Goal: Task Accomplishment & Management: Manage account settings

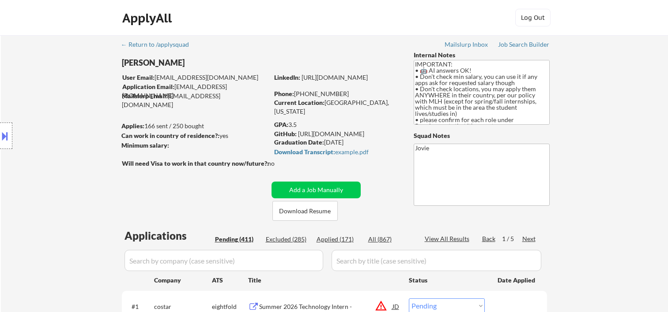
select select ""pending""
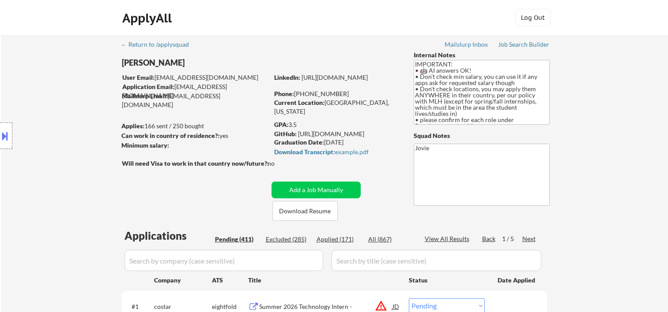
select select ""pending""
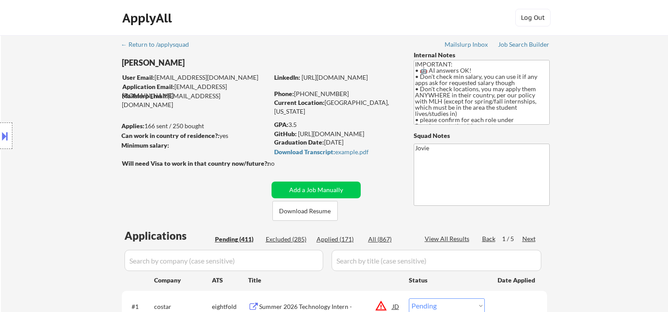
select select ""pending""
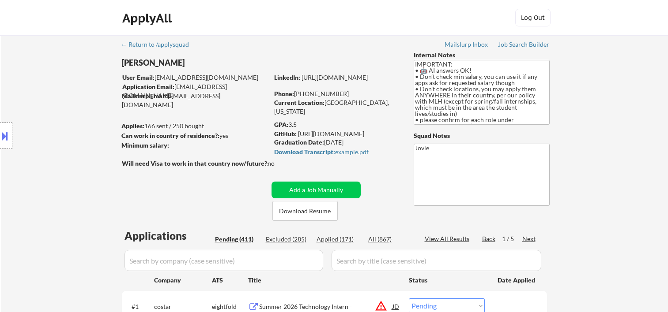
select select ""pending""
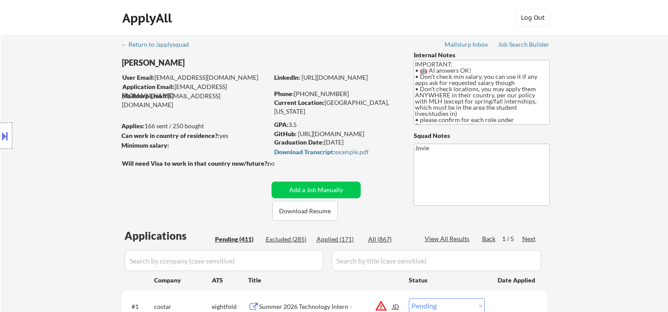
select select ""pending""
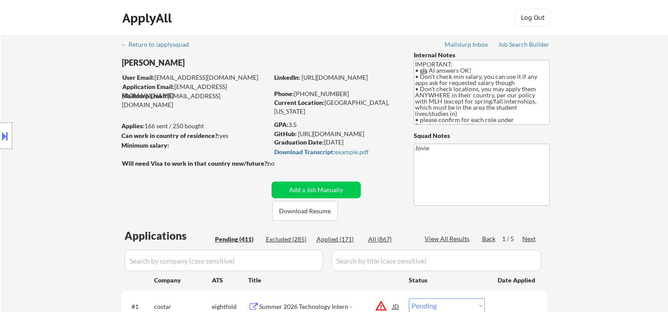
select select ""pending""
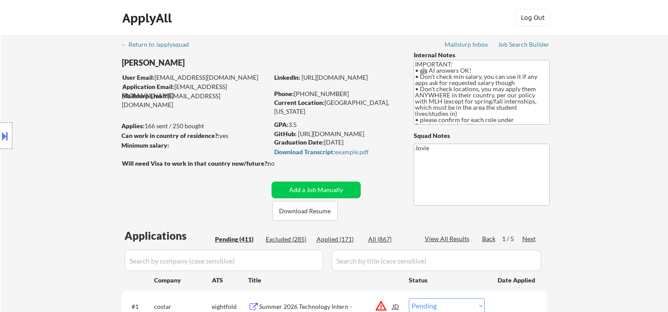
select select ""pending""
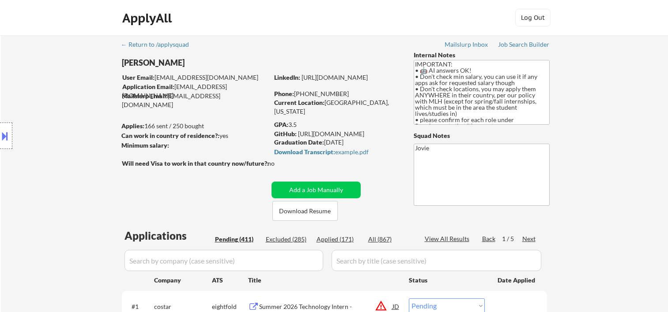
select select ""pending""
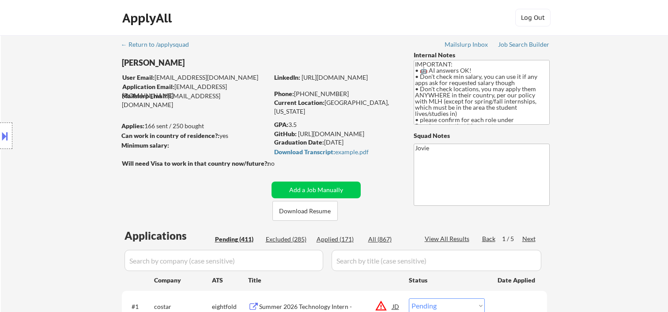
select select ""pending""
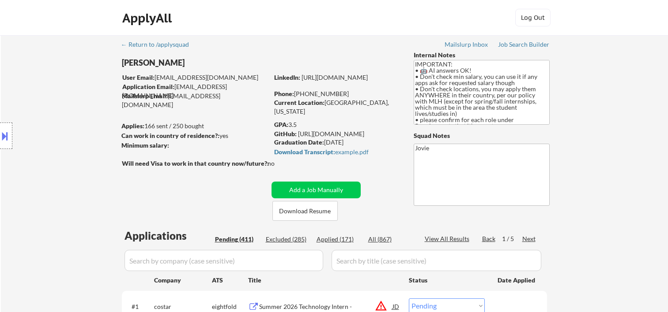
select select ""pending""
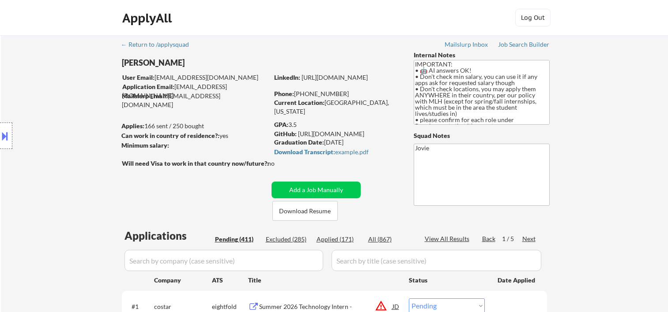
select select ""pending""
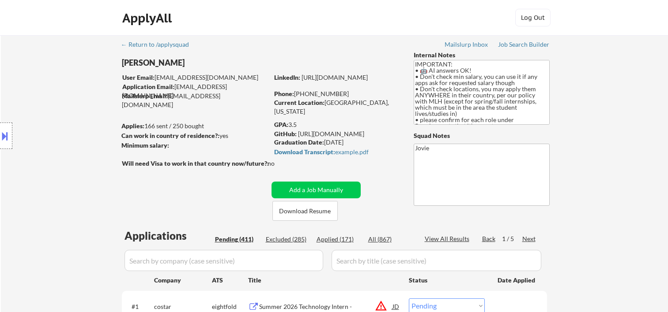
select select ""pending""
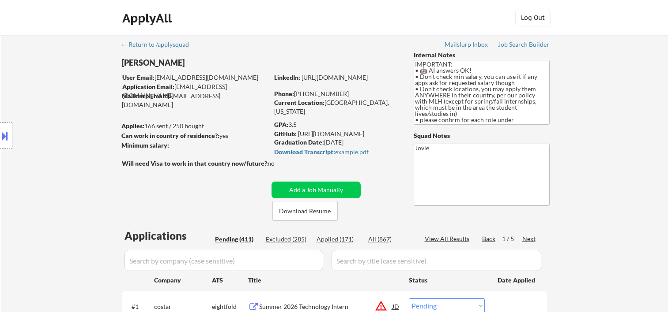
select select ""pending""
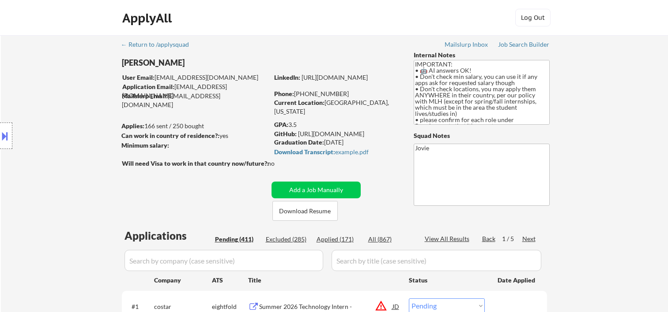
select select ""pending""
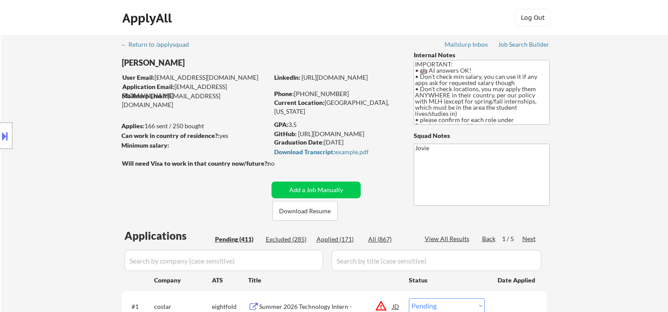
select select ""pending""
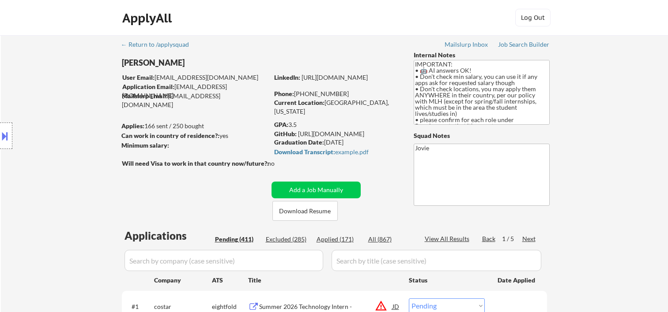
select select ""pending""
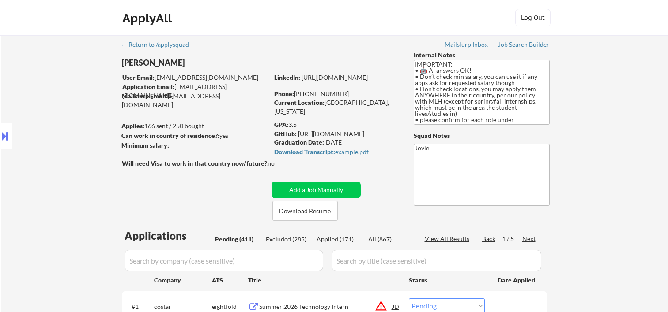
select select ""pending""
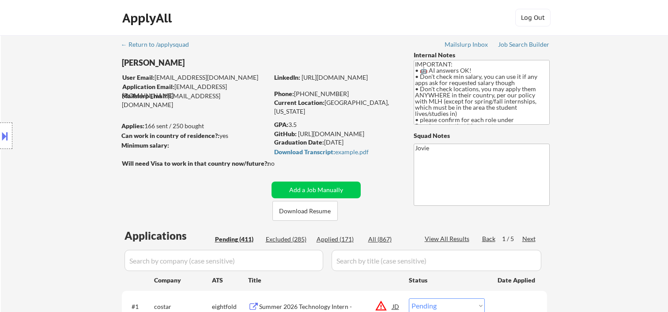
select select ""pending""
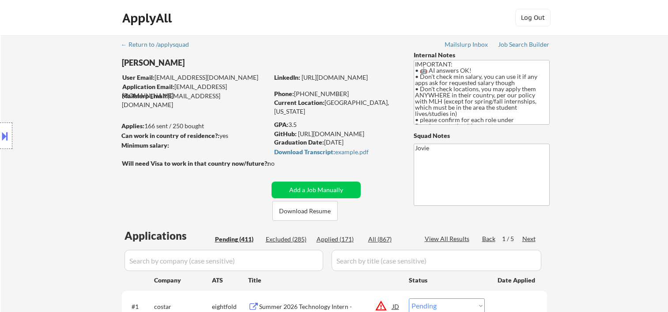
select select ""pending""
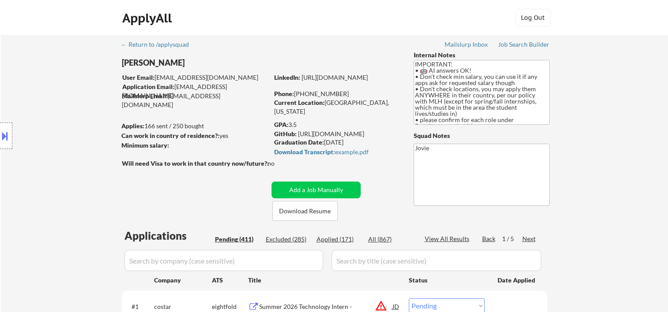
select select ""pending""
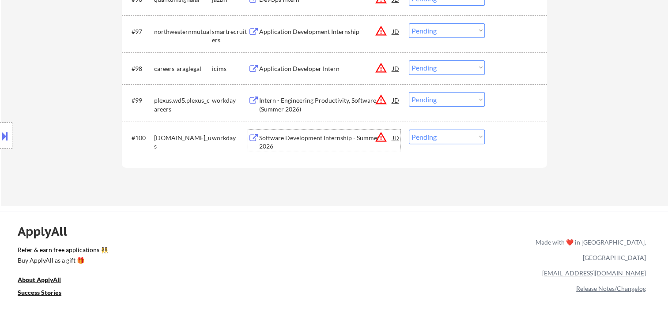
scroll to position [3614, 0]
click at [527, 139] on div at bounding box center [516, 138] width 39 height 16
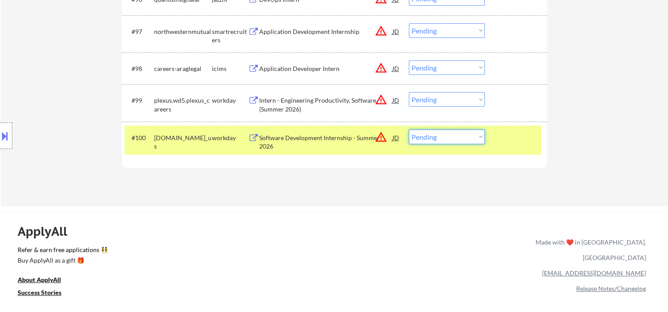
click at [464, 133] on select "Choose an option... Pending Applied Excluded (Questions) Excluded (Expired) Exc…" at bounding box center [447, 137] width 76 height 15
click at [409, 130] on select "Choose an option... Pending Applied Excluded (Questions) Excluded (Expired) Exc…" at bounding box center [447, 137] width 76 height 15
click at [521, 141] on div at bounding box center [516, 138] width 39 height 16
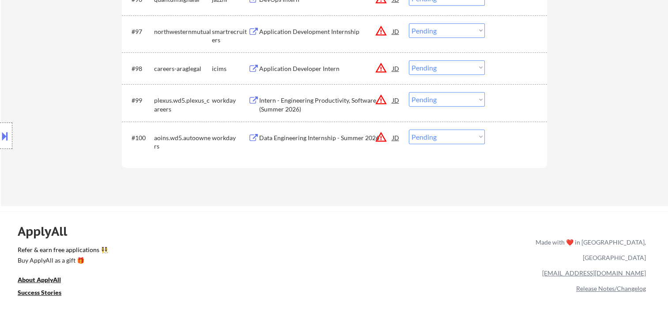
click at [521, 141] on div at bounding box center [516, 138] width 39 height 16
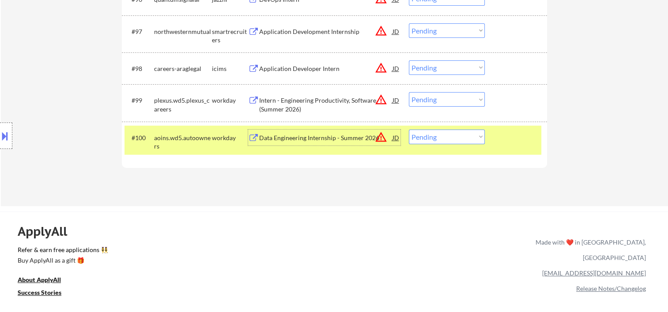
click at [280, 139] on div "Data Engineering Internship - Summer 2026" at bounding box center [325, 138] width 133 height 9
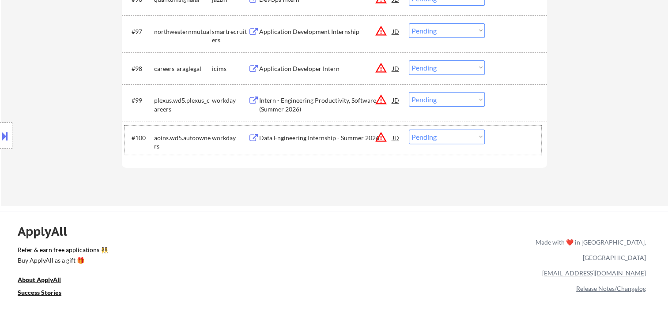
drag, startPoint x: 508, startPoint y: 143, endPoint x: 484, endPoint y: 138, distance: 24.9
click at [506, 143] on div at bounding box center [516, 138] width 39 height 16
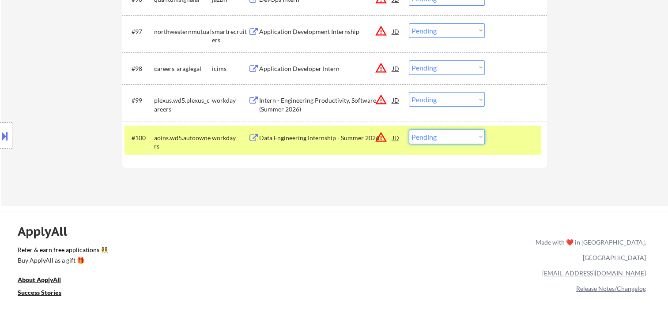
drag, startPoint x: 470, startPoint y: 136, endPoint x: 461, endPoint y: 138, distance: 9.4
click at [470, 136] on select "Choose an option... Pending Applied Excluded (Questions) Excluded (Expired) Exc…" at bounding box center [447, 137] width 76 height 15
click at [409, 130] on select "Choose an option... Pending Applied Excluded (Questions) Excluded (Expired) Exc…" at bounding box center [447, 137] width 76 height 15
select select ""pending""
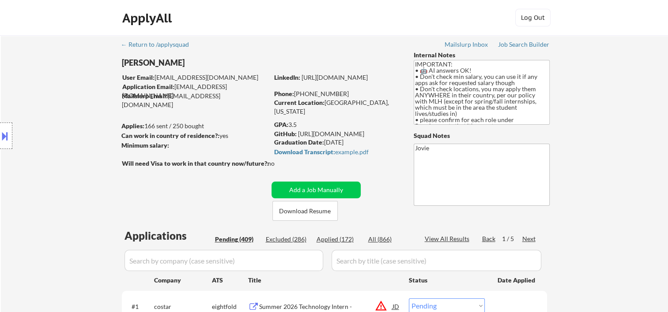
scroll to position [147, 0]
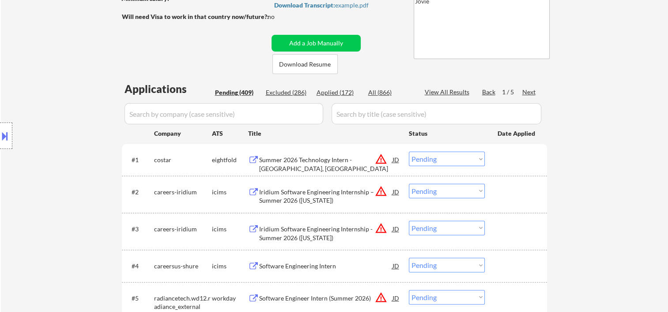
click at [526, 162] on div at bounding box center [516, 160] width 39 height 16
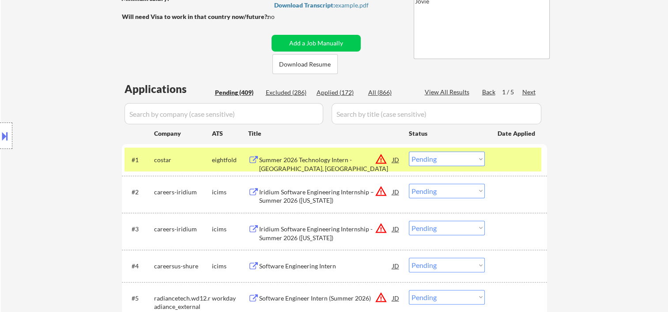
click at [344, 161] on div "Summer 2026 Technology Intern - [GEOGRAPHIC_DATA], [GEOGRAPHIC_DATA]" at bounding box center [325, 164] width 133 height 17
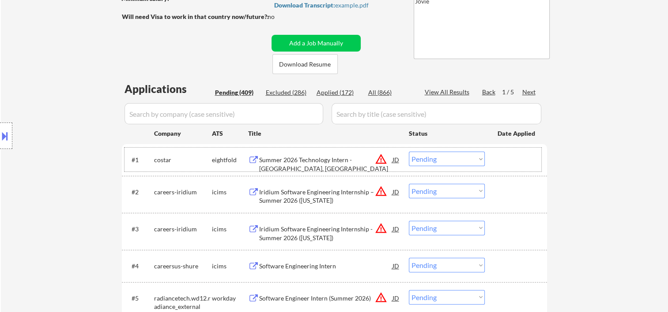
click at [506, 161] on div at bounding box center [516, 160] width 39 height 16
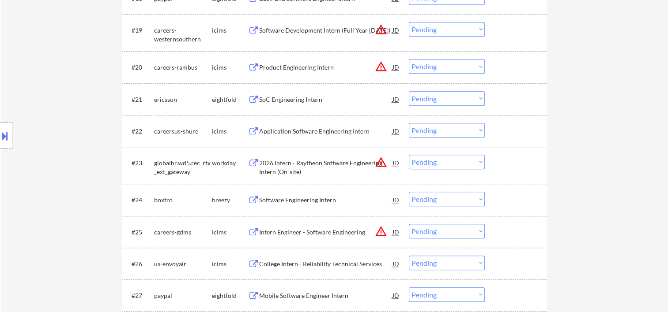
scroll to position [1029, 0]
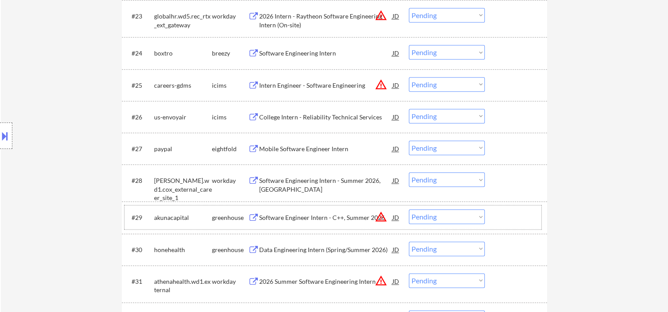
click at [492, 211] on div "#29 akunacapital greenhouse Software Engineer Intern - C++, Summer 2026 JD warn…" at bounding box center [332, 218] width 417 height 24
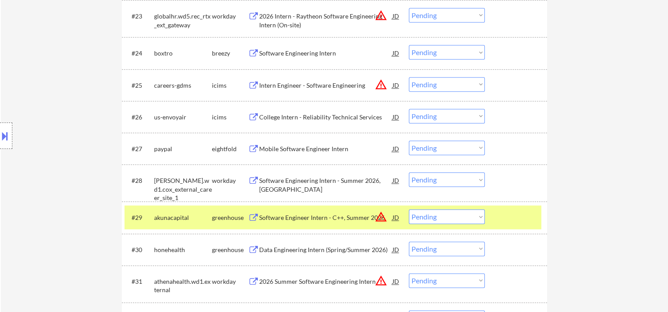
click at [304, 210] on div "Software Engineer Intern - C++, Summer 2026" at bounding box center [325, 218] width 133 height 16
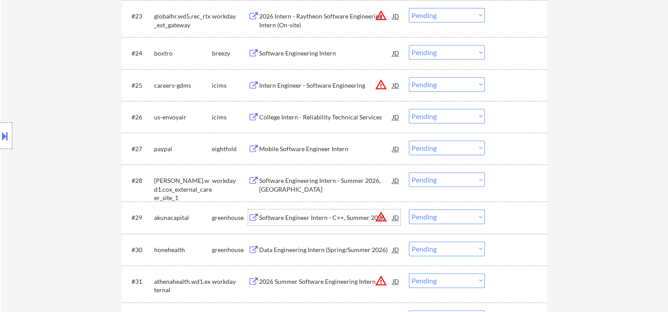
click at [496, 215] on div "#29 akunacapital greenhouse Software Engineer Intern - C++, Summer 2026 JD warn…" at bounding box center [332, 218] width 417 height 24
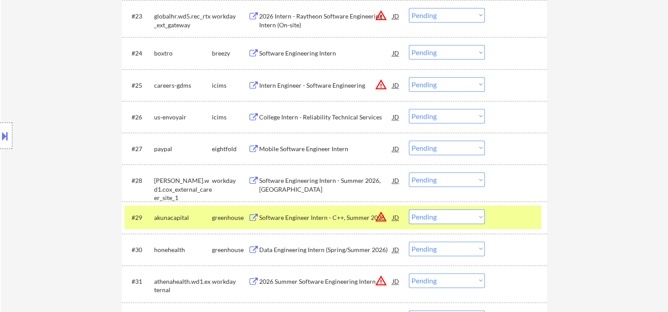
click at [477, 217] on select "Choose an option... Pending Applied Excluded (Questions) Excluded (Expired) Exc…" at bounding box center [447, 217] width 76 height 15
click at [409, 210] on select "Choose an option... Pending Applied Excluded (Questions) Excluded (Expired) Exc…" at bounding box center [447, 217] width 76 height 15
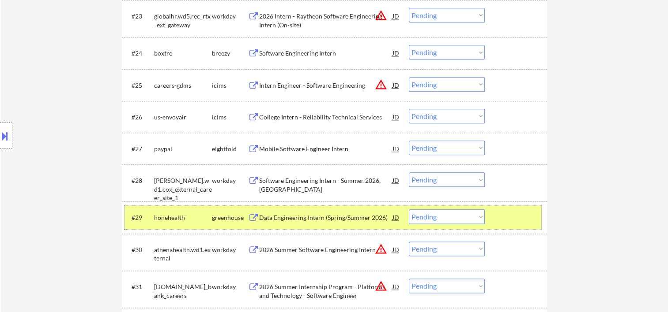
click at [518, 214] on div at bounding box center [516, 218] width 39 height 16
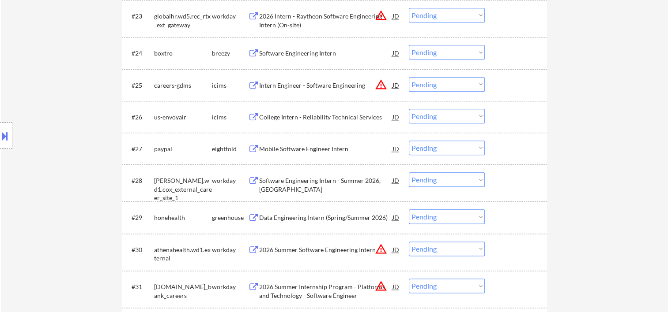
click at [534, 214] on div at bounding box center [516, 218] width 39 height 16
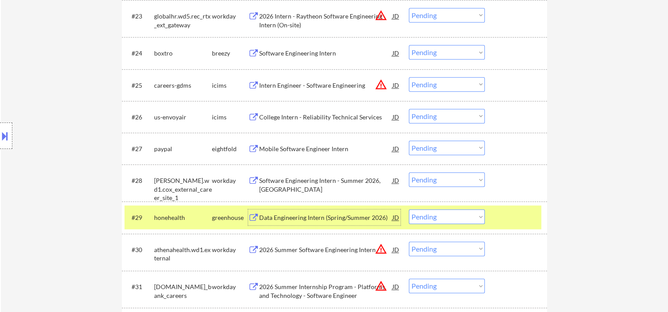
click at [346, 216] on div "Data Engineering Intern (Spring/Summer 2026)" at bounding box center [325, 218] width 133 height 9
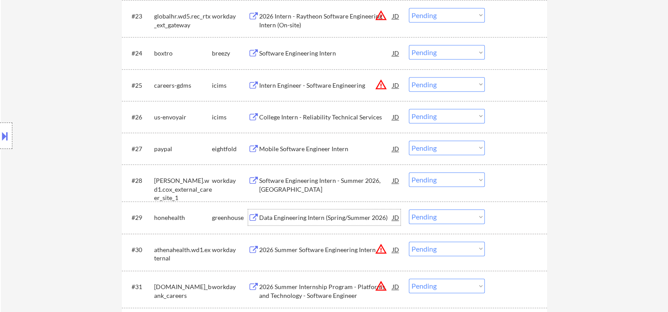
click at [510, 222] on div at bounding box center [516, 218] width 39 height 16
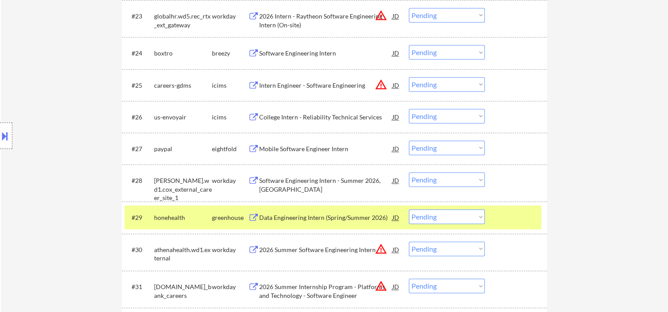
click at [478, 217] on select "Choose an option... Pending Applied Excluded (Questions) Excluded (Expired) Exc…" at bounding box center [447, 217] width 76 height 15
click at [409, 210] on select "Choose an option... Pending Applied Excluded (Questions) Excluded (Expired) Exc…" at bounding box center [447, 217] width 76 height 15
select select ""pending""
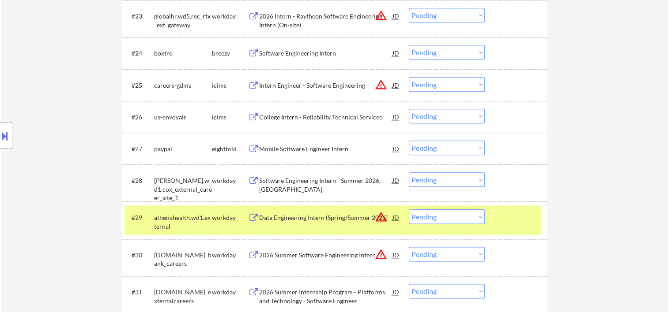
click at [488, 221] on div "#29 athenahealth.wd1.external workday Data Engineering Intern (Spring/Summer 20…" at bounding box center [332, 220] width 417 height 29
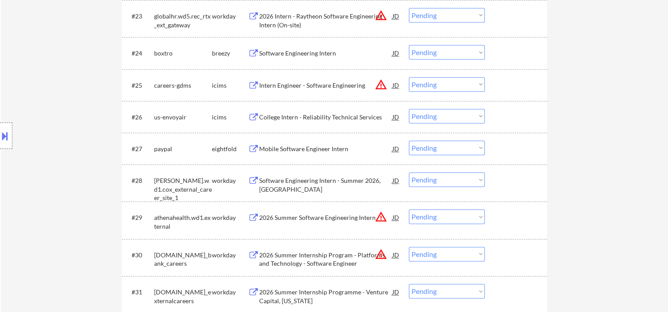
click at [497, 183] on div at bounding box center [516, 181] width 39 height 16
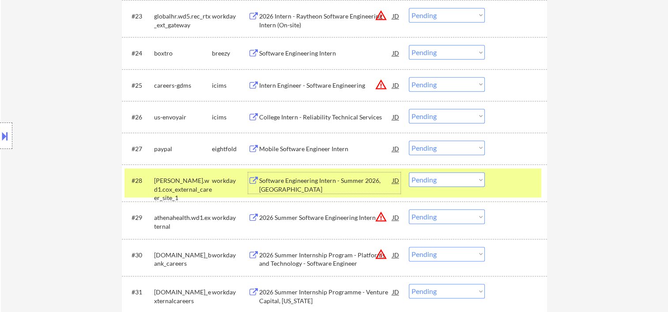
click at [322, 176] on div "Software Engineering Intern - Summer 2026, [GEOGRAPHIC_DATA]" at bounding box center [325, 183] width 133 height 21
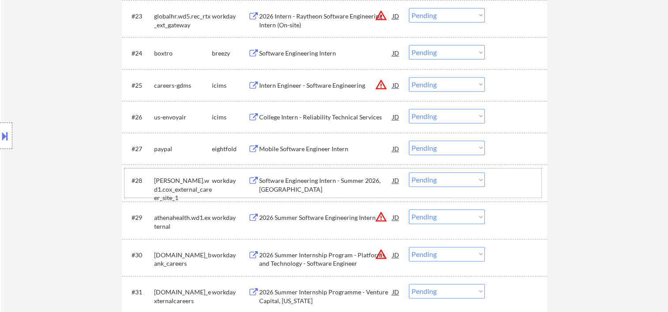
drag, startPoint x: 510, startPoint y: 185, endPoint x: 503, endPoint y: 187, distance: 7.2
click at [509, 185] on div at bounding box center [516, 181] width 39 height 16
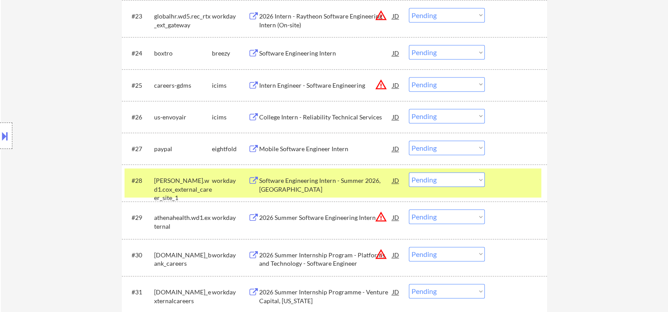
click at [477, 179] on select "Choose an option... Pending Applied Excluded (Questions) Excluded (Expired) Exc…" at bounding box center [447, 180] width 76 height 15
click at [409, 173] on select "Choose an option... Pending Applied Excluded (Questions) Excluded (Expired) Exc…" at bounding box center [447, 180] width 76 height 15
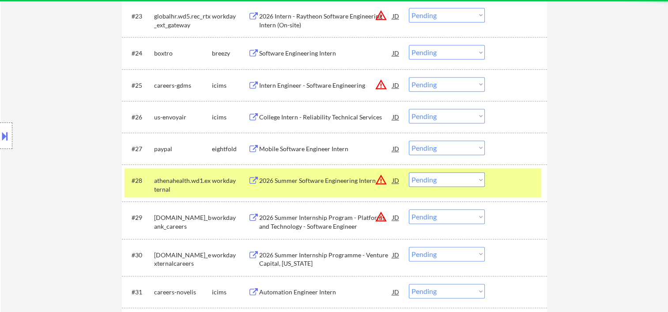
click at [490, 179] on div "#28 athenahealth.wd1.external workday 2026 Summer Software Engineering Intern J…" at bounding box center [332, 183] width 417 height 29
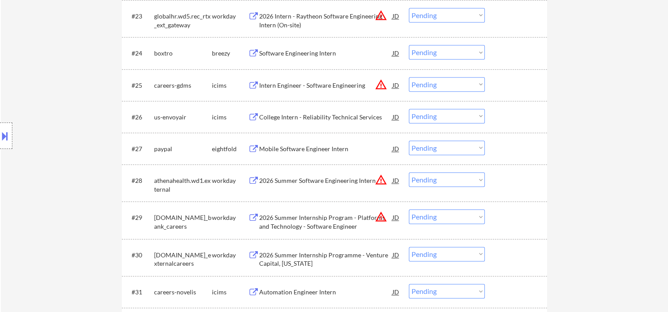
drag, startPoint x: 503, startPoint y: 180, endPoint x: 452, endPoint y: 182, distance: 51.2
click at [503, 181] on div at bounding box center [516, 181] width 39 height 16
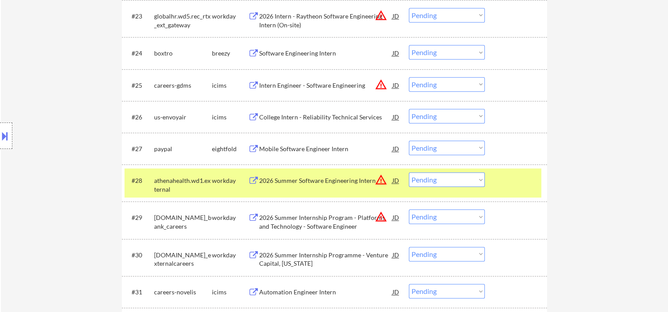
click at [297, 182] on div "2026 Summer Software Engineering Intern" at bounding box center [325, 180] width 133 height 9
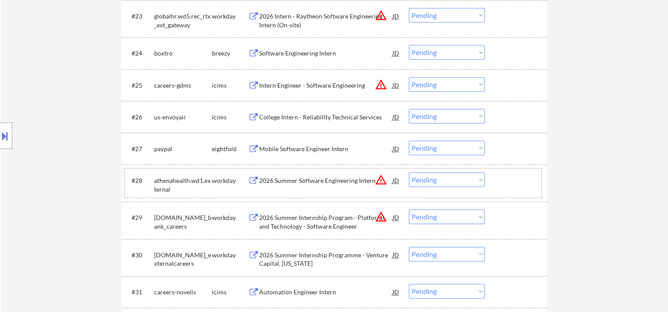
click at [503, 175] on div at bounding box center [516, 181] width 39 height 16
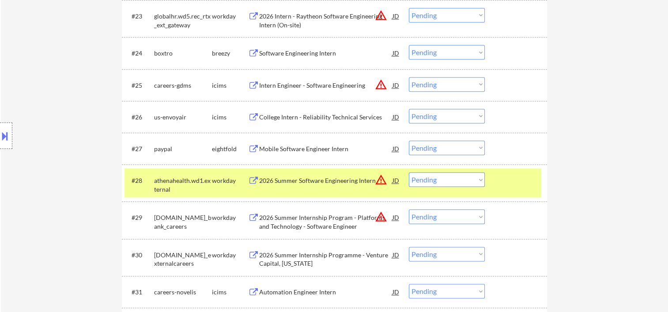
drag, startPoint x: 478, startPoint y: 178, endPoint x: 471, endPoint y: 180, distance: 6.8
click at [477, 178] on select "Choose an option... Pending Applied Excluded (Questions) Excluded (Expired) Exc…" at bounding box center [447, 180] width 76 height 15
click at [409, 173] on select "Choose an option... Pending Applied Excluded (Questions) Excluded (Expired) Exc…" at bounding box center [447, 180] width 76 height 15
select select ""pending""
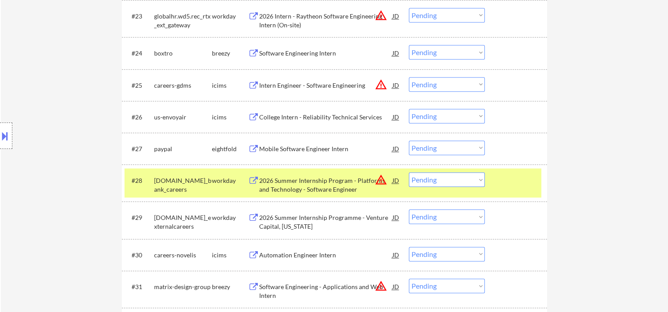
click at [507, 180] on div at bounding box center [516, 181] width 39 height 16
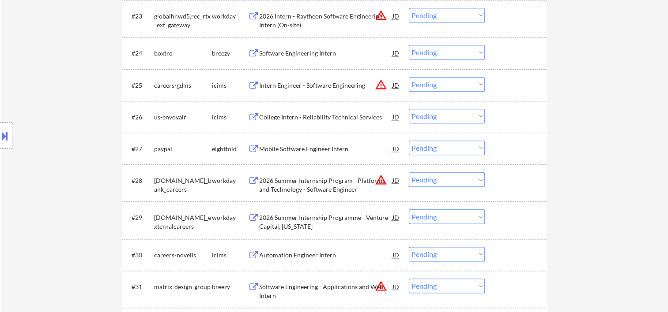
drag, startPoint x: 515, startPoint y: 176, endPoint x: 491, endPoint y: 178, distance: 24.8
click at [514, 177] on div at bounding box center [516, 181] width 39 height 16
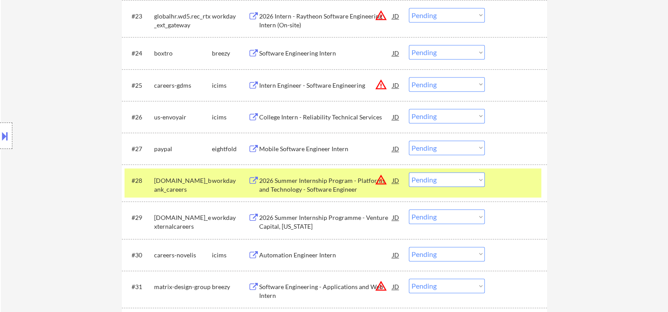
click at [505, 188] on div "#28 [DOMAIN_NAME]_bank_careers workday 2026 Summer Internship Program - Platfor…" at bounding box center [332, 183] width 417 height 29
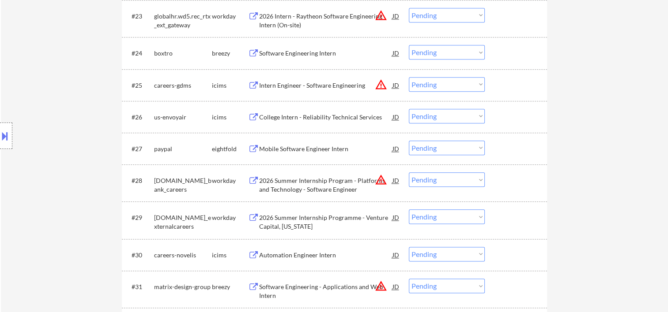
click at [511, 229] on div "#29 [DOMAIN_NAME]_externalcareers workday 2026 Summer Internship Programme - Ve…" at bounding box center [332, 220] width 417 height 29
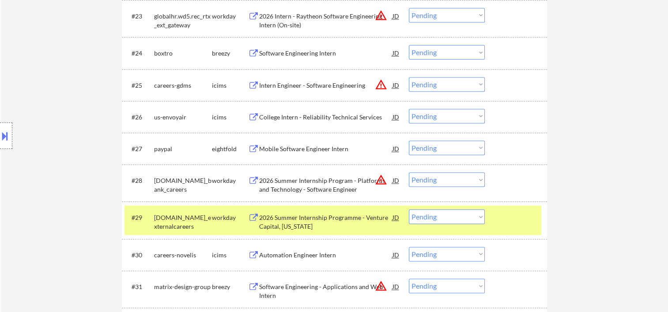
click at [372, 224] on div "2026 Summer Internship Programme - Venture Capital, [US_STATE]" at bounding box center [325, 222] width 133 height 17
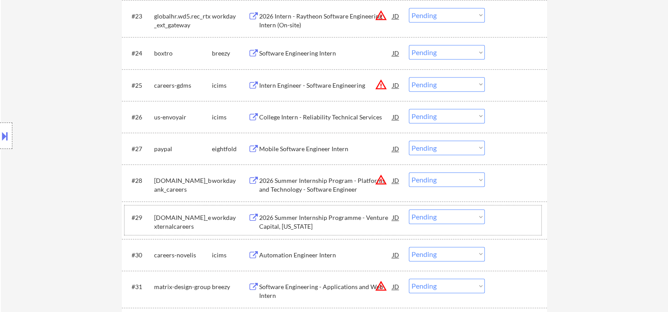
drag, startPoint x: 522, startPoint y: 224, endPoint x: 485, endPoint y: 225, distance: 36.6
click at [521, 223] on div at bounding box center [516, 218] width 39 height 16
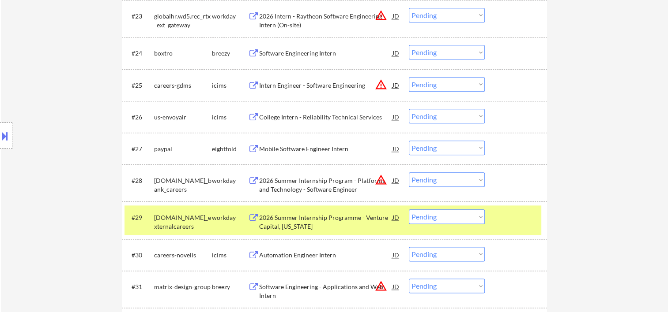
click at [476, 221] on select "Choose an option... Pending Applied Excluded (Questions) Excluded (Expired) Exc…" at bounding box center [447, 217] width 76 height 15
click at [409, 210] on select "Choose an option... Pending Applied Excluded (Questions) Excluded (Expired) Exc…" at bounding box center [447, 217] width 76 height 15
select select ""pending""
click at [520, 226] on div "#29 careers-novelis icims 2026 Summer Internship Programme - Venture Capital, […" at bounding box center [332, 220] width 417 height 29
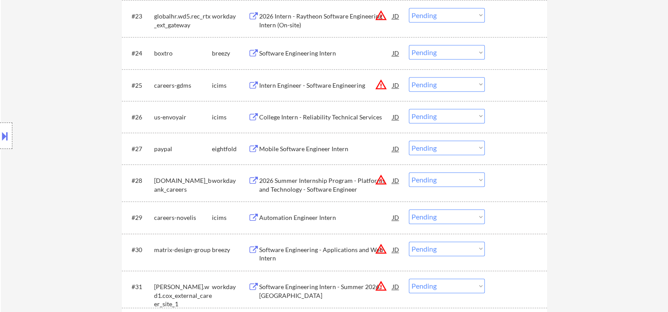
click at [501, 181] on div at bounding box center [516, 181] width 39 height 16
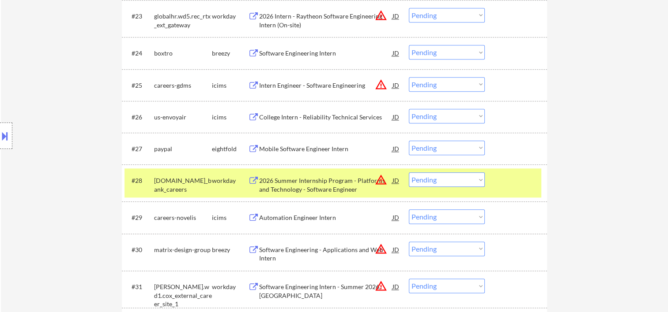
click at [314, 179] on div "2026 Summer Internship Program - Platforms and Technology - Software Engineer" at bounding box center [325, 184] width 133 height 17
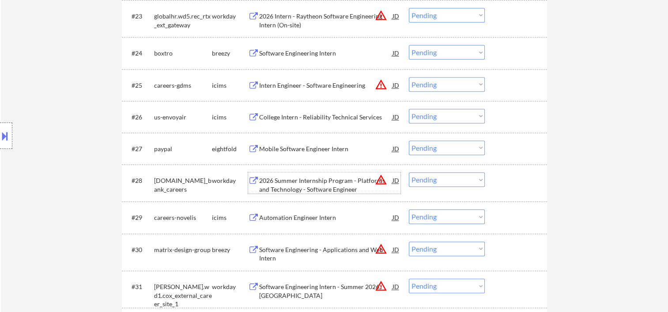
drag, startPoint x: 504, startPoint y: 184, endPoint x: 495, endPoint y: 184, distance: 9.7
click at [504, 184] on div at bounding box center [516, 181] width 39 height 16
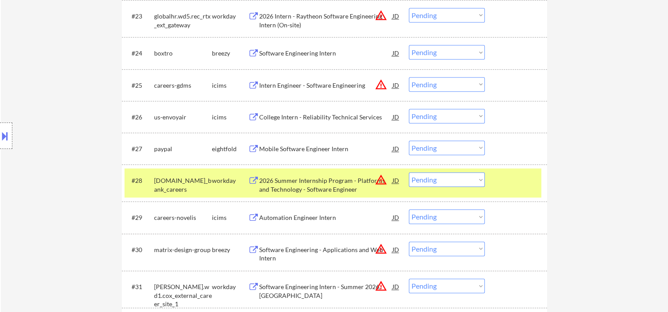
click at [478, 181] on select "Choose an option... Pending Applied Excluded (Questions) Excluded (Expired) Exc…" at bounding box center [447, 180] width 76 height 15
click at [409, 173] on select "Choose an option... Pending Applied Excluded (Questions) Excluded (Expired) Exc…" at bounding box center [447, 180] width 76 height 15
select select ""pending""
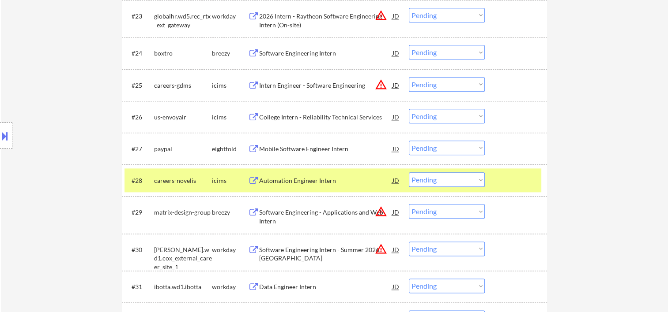
click at [516, 175] on div at bounding box center [516, 181] width 39 height 16
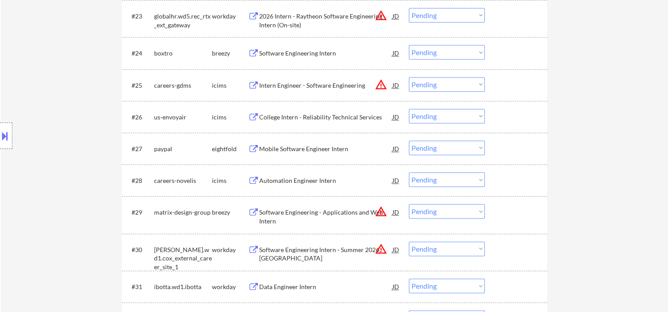
scroll to position [1176, 0]
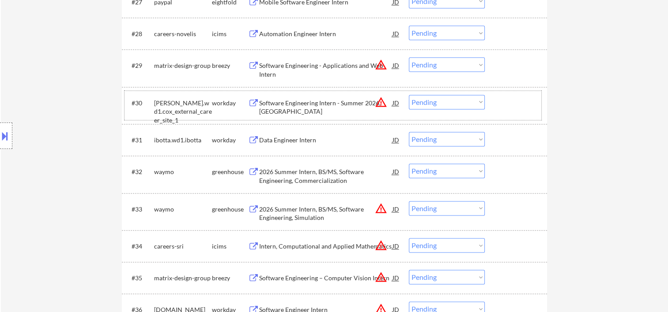
click at [499, 109] on div at bounding box center [516, 103] width 39 height 16
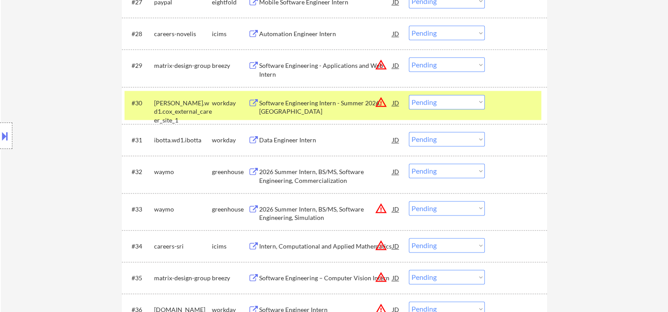
click at [337, 104] on div "Software Engineering Intern - Summer 2026, [GEOGRAPHIC_DATA]" at bounding box center [325, 107] width 133 height 17
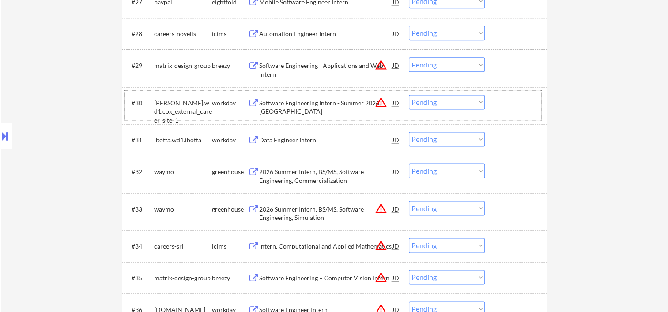
click at [493, 108] on div "#30 [PERSON_NAME].wd1.cox_external_career_site_1 workday Software Engineering I…" at bounding box center [332, 105] width 417 height 29
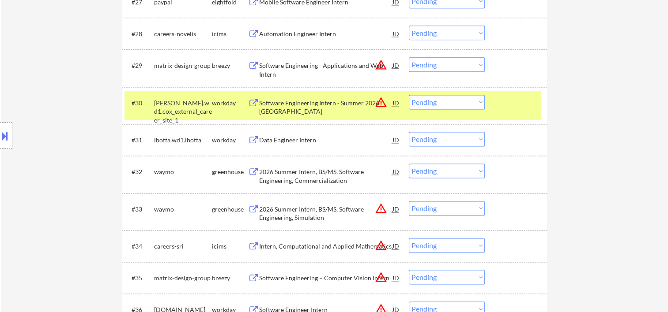
click at [472, 104] on select "Choose an option... Pending Applied Excluded (Questions) Excluded (Expired) Exc…" at bounding box center [447, 102] width 76 height 15
click at [409, 95] on select "Choose an option... Pending Applied Excluded (Questions) Excluded (Expired) Exc…" at bounding box center [447, 102] width 76 height 15
select select ""pending""
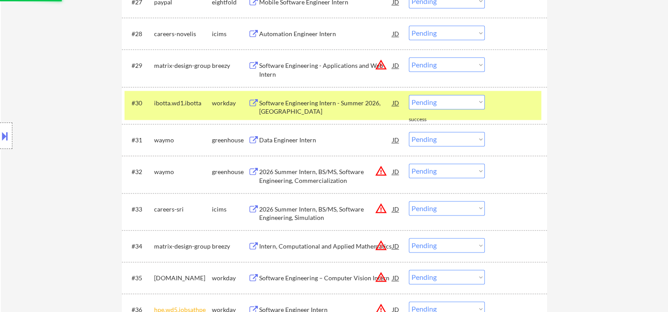
drag, startPoint x: 503, startPoint y: 107, endPoint x: 405, endPoint y: 110, distance: 97.6
click at [503, 106] on div at bounding box center [516, 103] width 39 height 16
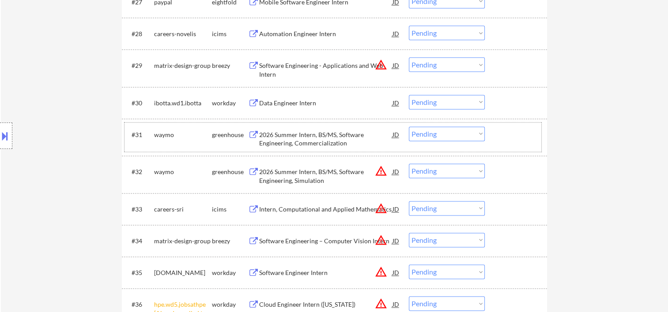
click at [518, 136] on div at bounding box center [516, 135] width 39 height 16
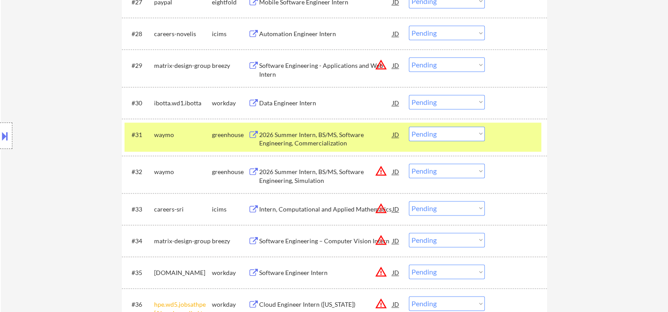
click at [348, 138] on div "2026 Summer Intern, BS/MS, Software Engineering, Commercialization" at bounding box center [325, 139] width 133 height 17
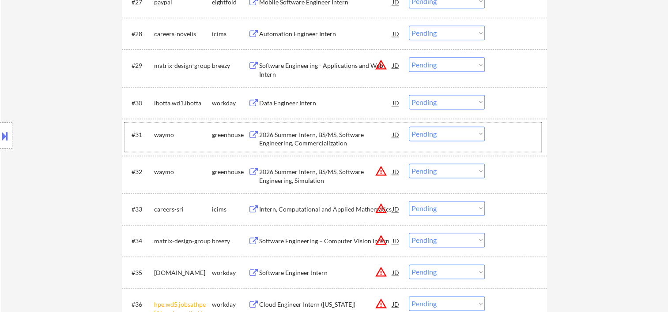
click at [507, 136] on div at bounding box center [516, 135] width 39 height 16
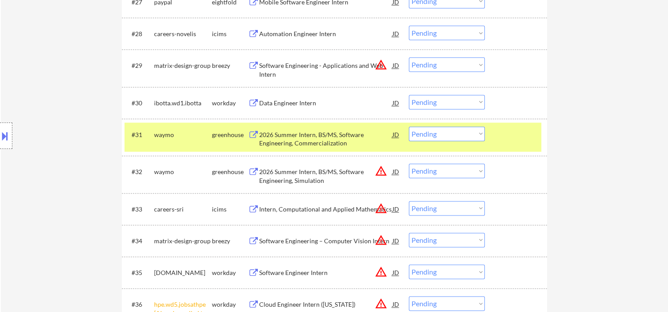
click at [461, 135] on select "Choose an option... Pending Applied Excluded (Questions) Excluded (Expired) Exc…" at bounding box center [447, 134] width 76 height 15
click at [409, 127] on select "Choose an option... Pending Applied Excluded (Questions) Excluded (Expired) Exc…" at bounding box center [447, 134] width 76 height 15
select select ""pending""
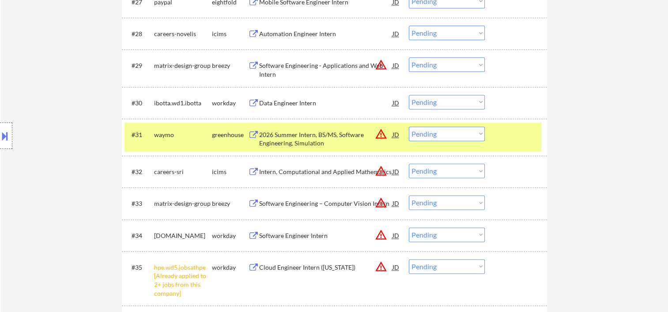
click at [515, 139] on div at bounding box center [516, 135] width 39 height 16
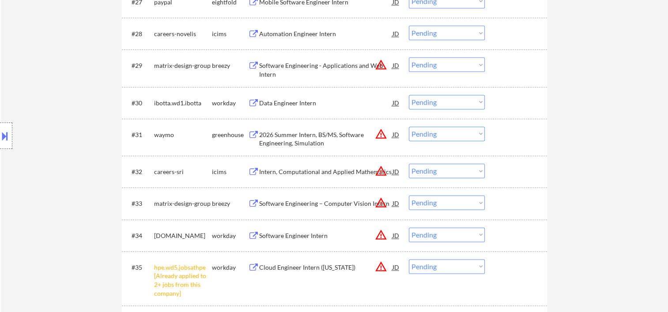
click at [480, 265] on select "Choose an option... Pending Applied Excluded (Questions) Excluded (Expired) Exc…" at bounding box center [447, 266] width 76 height 15
click at [409, 259] on select "Choose an option... Pending Applied Excluded (Questions) Excluded (Expired) Exc…" at bounding box center [447, 266] width 76 height 15
select select ""pending""
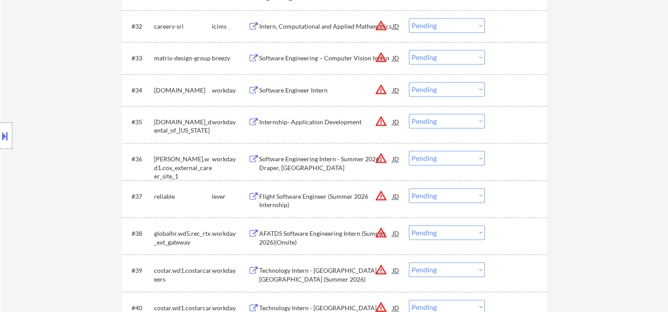
scroll to position [1324, 0]
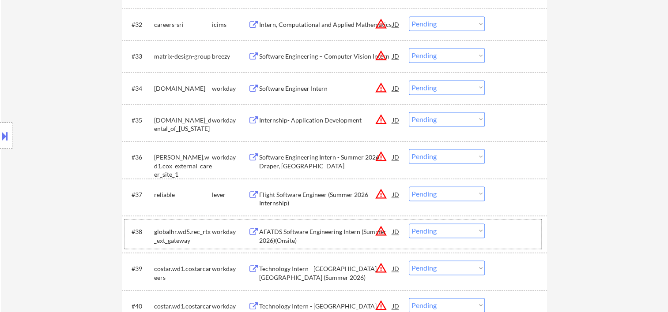
click at [507, 236] on div at bounding box center [516, 232] width 39 height 16
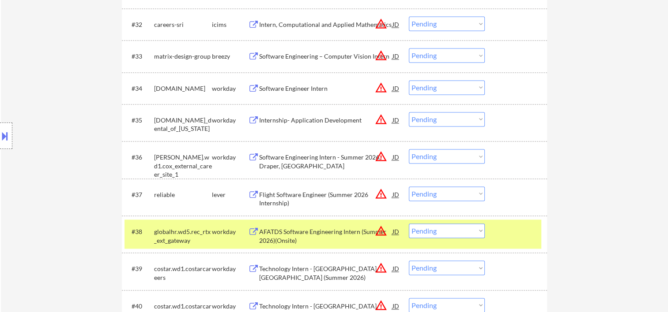
click at [508, 237] on div at bounding box center [516, 232] width 39 height 16
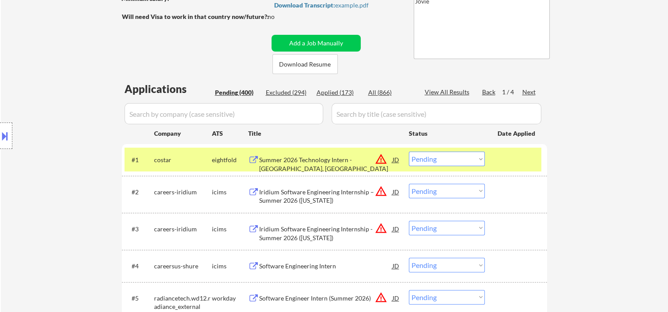
scroll to position [294, 0]
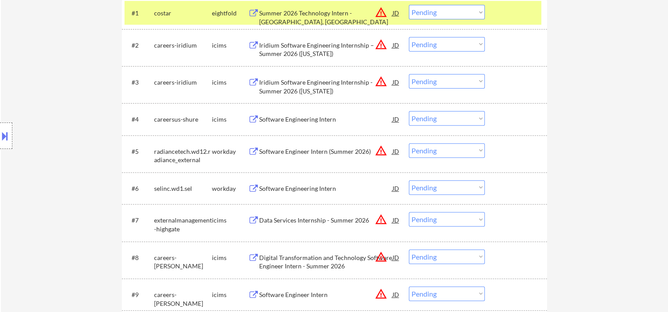
click at [515, 149] on div at bounding box center [516, 151] width 39 height 16
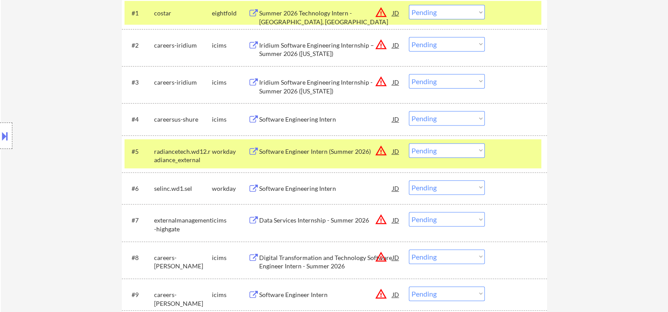
drag, startPoint x: 497, startPoint y: 154, endPoint x: 476, endPoint y: 180, distance: 33.9
click at [498, 154] on div at bounding box center [516, 151] width 39 height 16
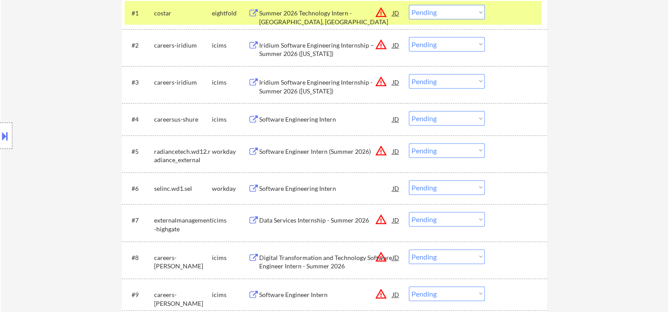
click at [501, 194] on div at bounding box center [516, 188] width 39 height 16
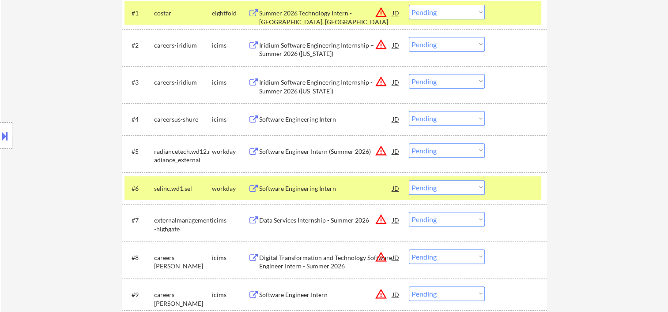
click at [340, 187] on div "Software Engineering Intern" at bounding box center [325, 188] width 133 height 9
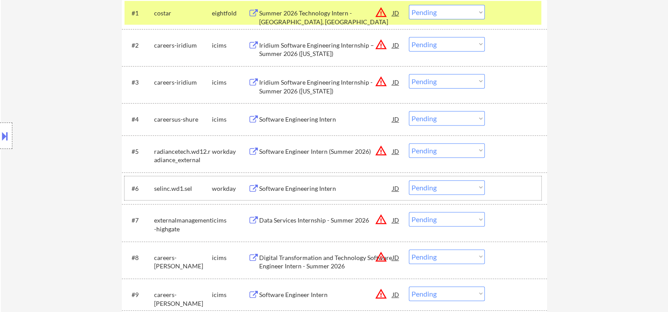
click at [508, 188] on div at bounding box center [516, 188] width 39 height 16
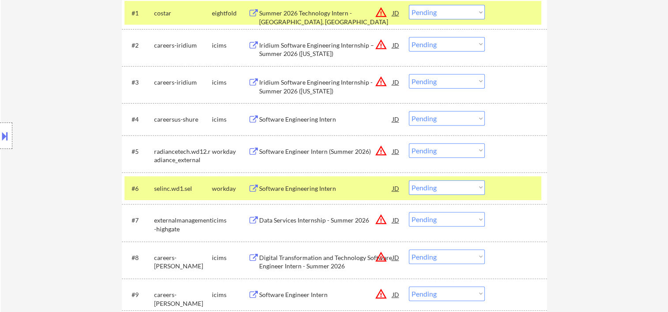
click at [471, 189] on select "Choose an option... Pending Applied Excluded (Questions) Excluded (Expired) Exc…" at bounding box center [447, 187] width 76 height 15
click at [409, 180] on select "Choose an option... Pending Applied Excluded (Questions) Excluded (Expired) Exc…" at bounding box center [447, 187] width 76 height 15
select select ""pending""
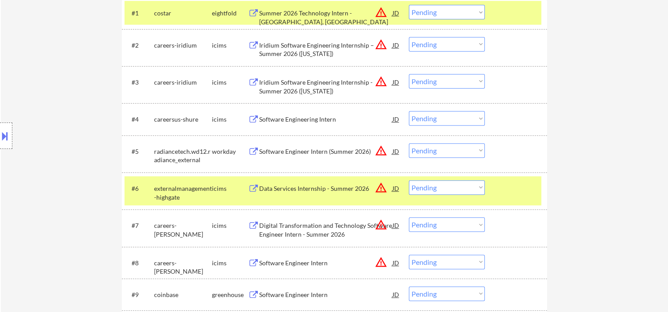
click at [490, 191] on div "#6 externalmanagement-highgate icims Data Services Internship - Summer 2026 JD …" at bounding box center [332, 190] width 417 height 29
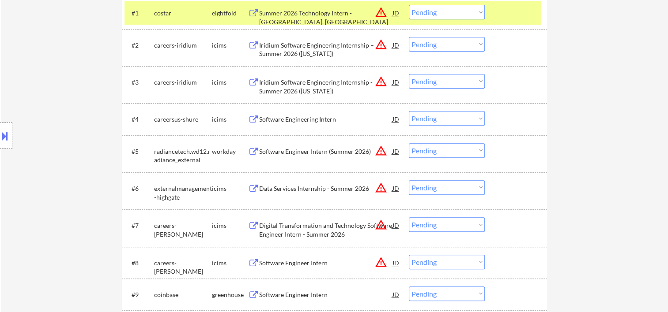
scroll to position [147, 0]
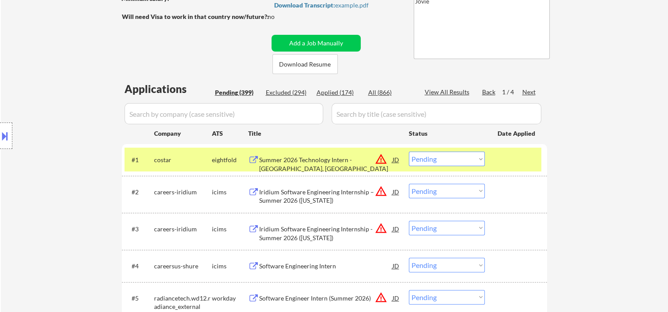
click at [514, 167] on div at bounding box center [516, 160] width 39 height 16
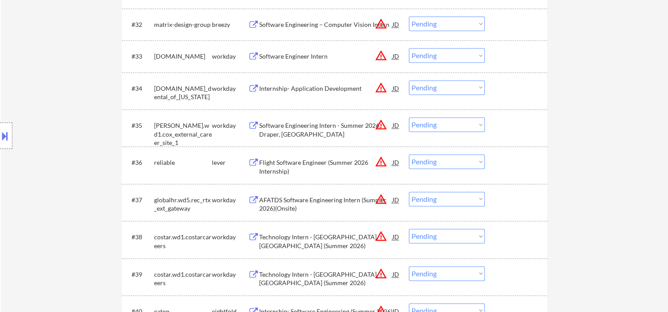
scroll to position [1176, 0]
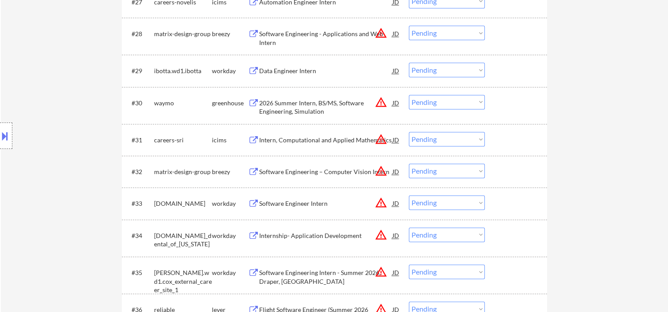
click at [509, 199] on div at bounding box center [516, 203] width 39 height 16
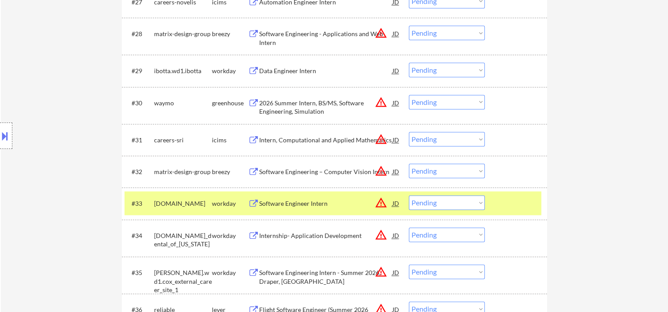
click at [487, 198] on div "#33 [DOMAIN_NAME] workday Software Engineer Intern JD warning_amber Choose an o…" at bounding box center [332, 203] width 417 height 24
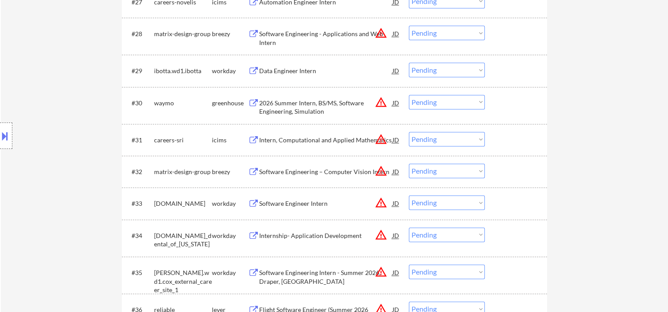
click at [507, 206] on div at bounding box center [516, 203] width 39 height 16
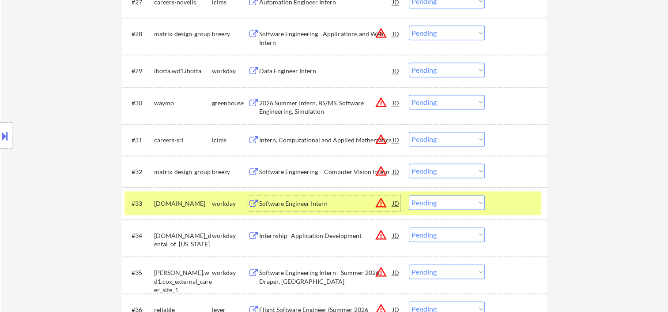
click at [319, 199] on div "Software Engineer Intern" at bounding box center [325, 203] width 133 height 9
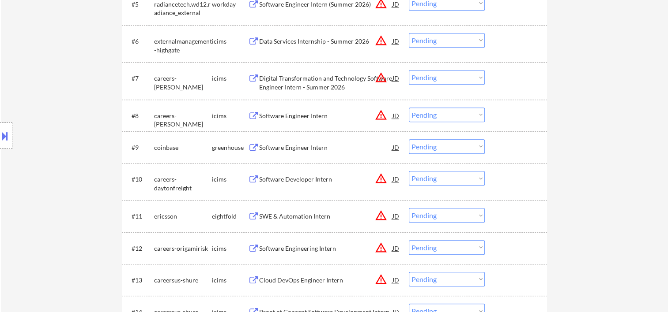
scroll to position [0, 0]
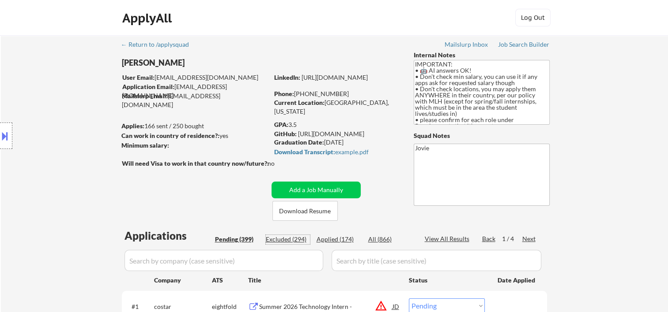
click at [294, 236] on div "Excluded (294)" at bounding box center [288, 239] width 44 height 9
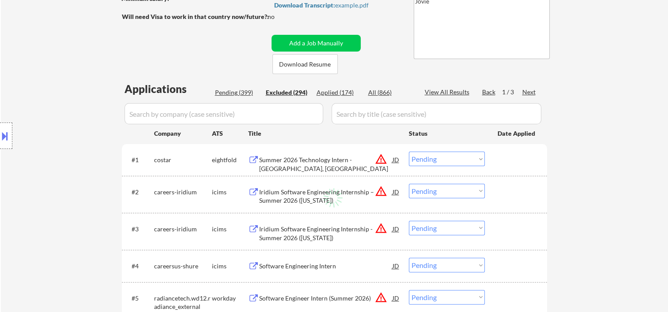
select select ""excluded__bad_match_""
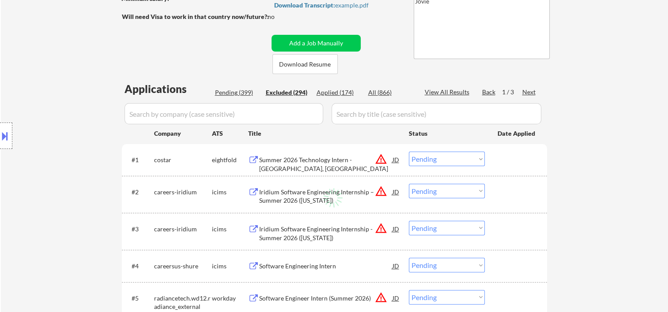
select select ""excluded__expired_""
select select ""excluded__bad_match_""
select select ""excluded""
select select ""excluded__bad_match_""
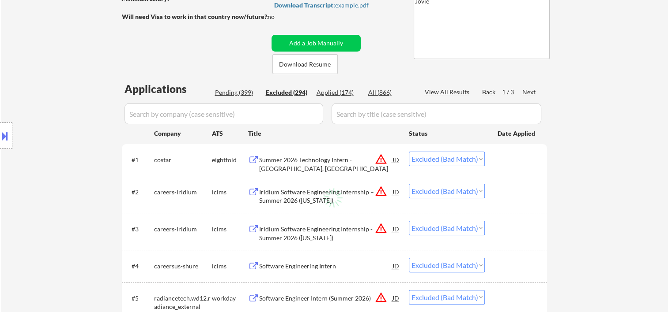
select select ""excluded__bad_match_""
select select ""excluded__other_""
select select ""excluded__bad_match_""
select select ""excluded__expired_""
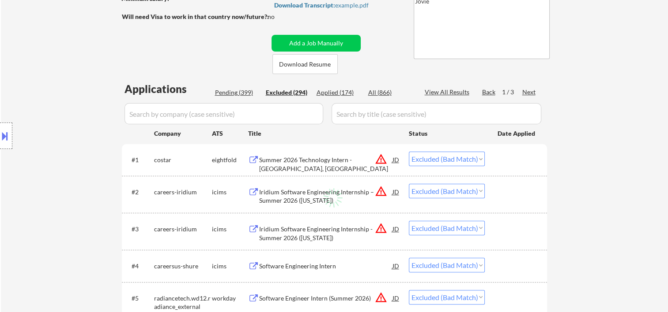
select select ""excluded__bad_match_""
select select ""excluded__expired_""
select select ""excluded""
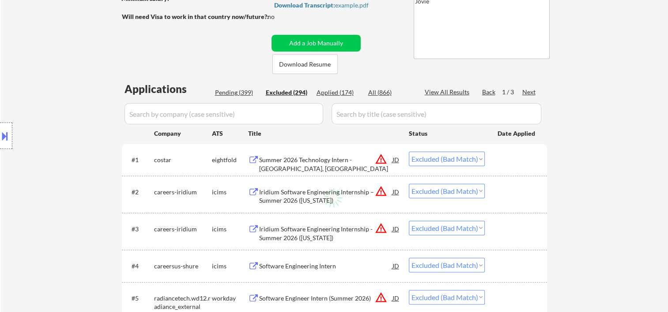
select select ""excluded__bad_match_""
select select ""excluded__expired_""
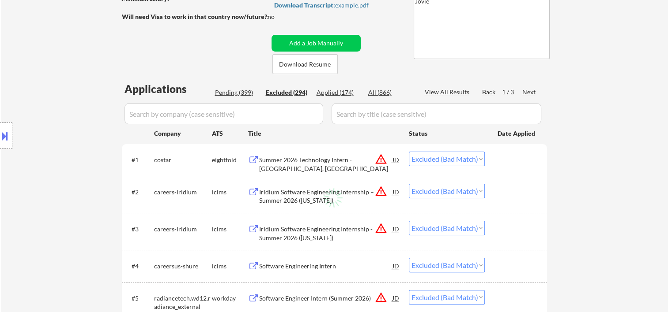
select select ""excluded__bad_match_""
select select ""excluded""
select select ""excluded__expired_""
select select ""excluded""
select select ""excluded__bad_match_""
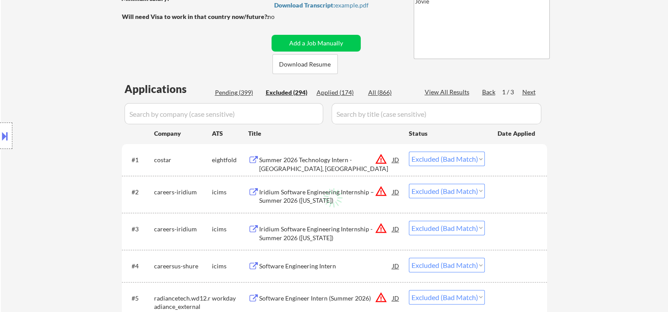
select select ""excluded__bad_match_""
select select ""excluded__expired_""
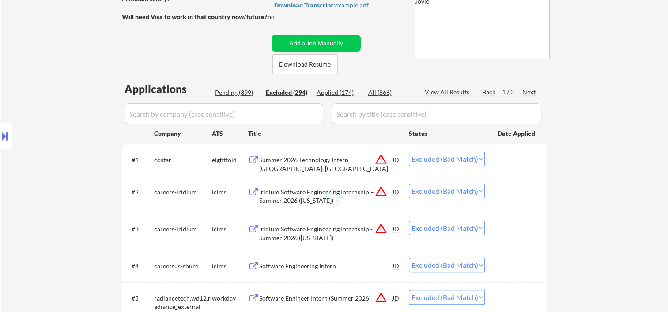
select select ""excluded__bad_match_""
select select ""excluded""
select select ""excluded__bad_match_""
select select ""excluded""
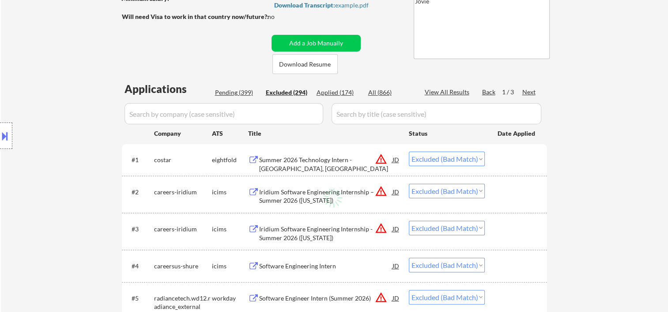
select select ""excluded__expired_""
select select ""excluded__bad_match_""
select select ""excluded__expired_""
select select ""excluded__bad_match_""
select select ""excluded""
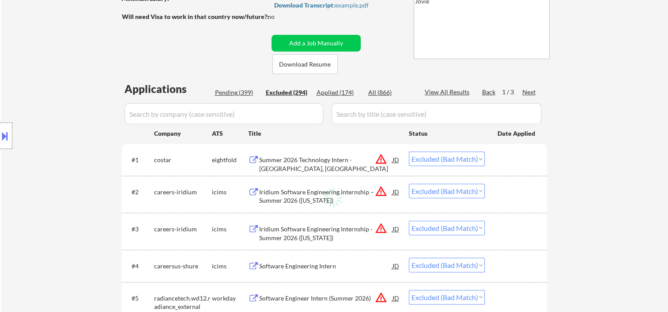
select select ""excluded__bad_match_""
select select ""excluded""
select select ""excluded__bad_match_""
select select ""excluded__expired_""
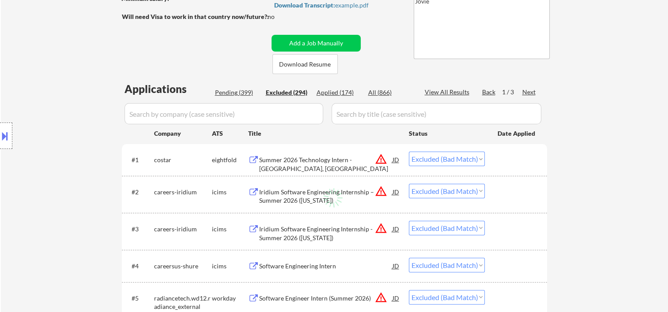
select select ""excluded__expired_""
select select ""excluded""
select select ""excluded__bad_match_""
select select ""excluded""
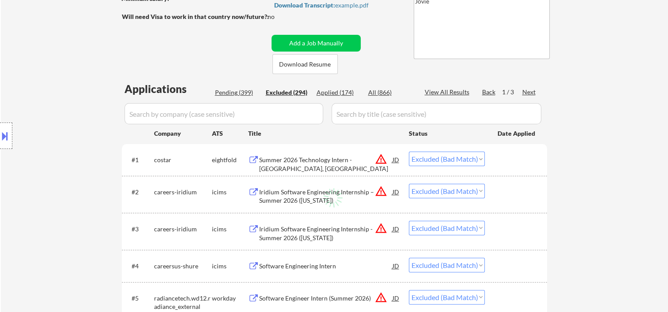
select select ""excluded__expired_""
select select ""excluded__other_""
select select ""excluded__bad_match_""
select select ""excluded__other_""
select select ""excluded__expired_""
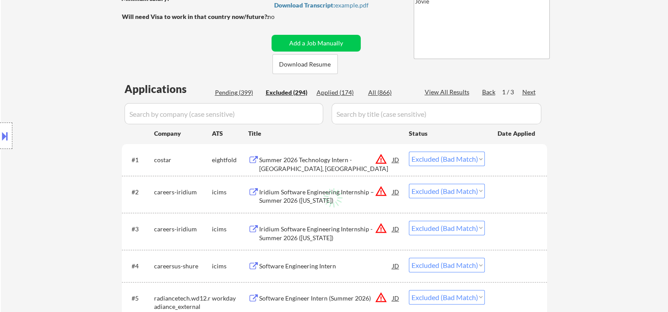
select select ""excluded__other_""
select select ""excluded__bad_match_""
select select ""excluded""
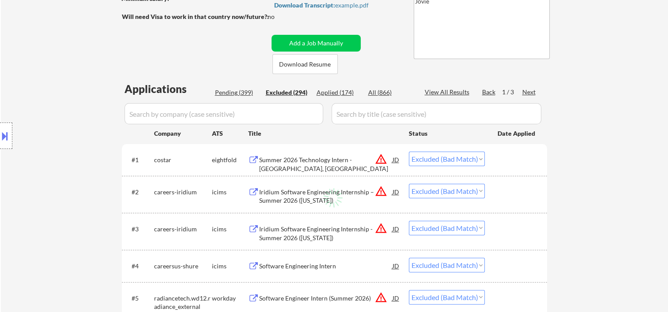
select select ""excluded__bad_match_""
select select ""excluded__blocklist_""
select select ""excluded""
select select ""excluded__bad_match_""
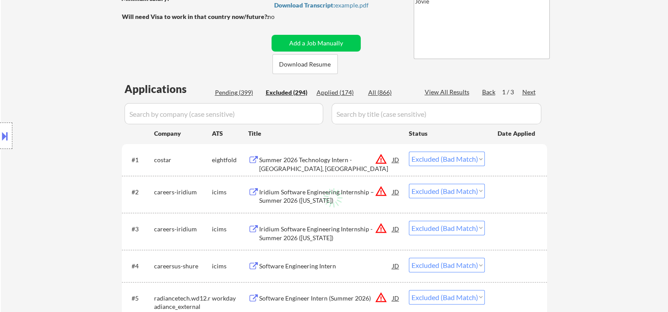
select select ""excluded""
select select ""excluded__expired_""
select select ""excluded__bad_match_""
select select ""excluded__expired_""
select select ""excluded""
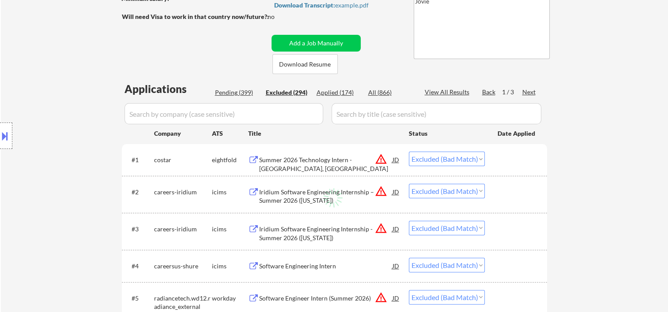
select select ""excluded__bad_match_""
select select ""excluded__other_""
select select ""excluded__bad_match_""
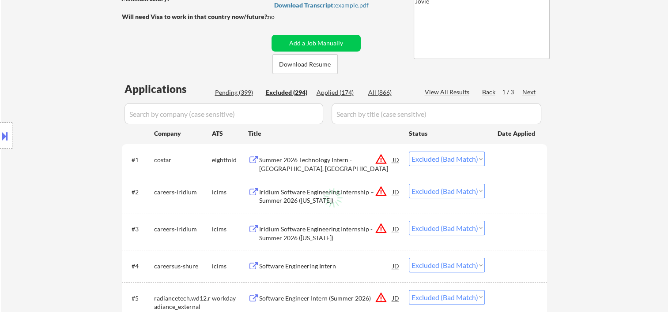
select select ""excluded__bad_match_""
select select ""excluded__expired_""
select select ""excluded__bad_match_""
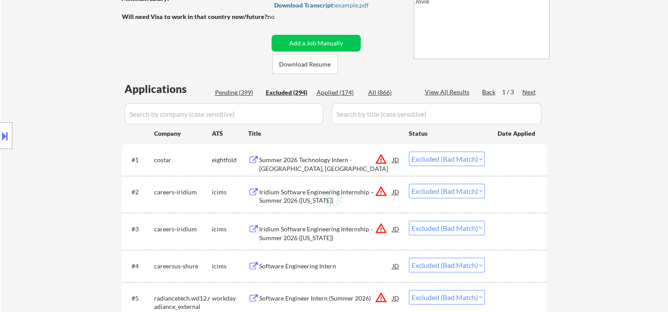
select select ""excluded__bad_match_""
select select ""excluded""
select select ""excluded__bad_match_""
select select ""excluded""
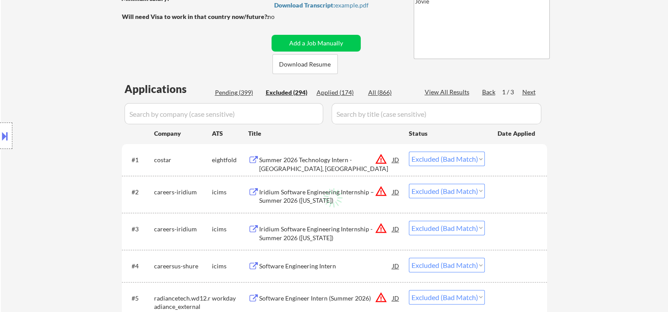
select select ""excluded""
select select ""excluded__expired_""
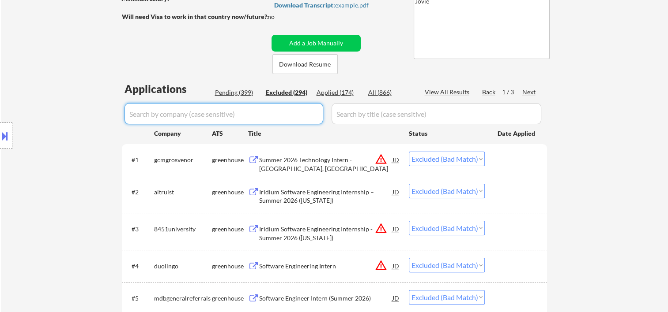
click at [244, 115] on input "input" at bounding box center [223, 113] width 199 height 21
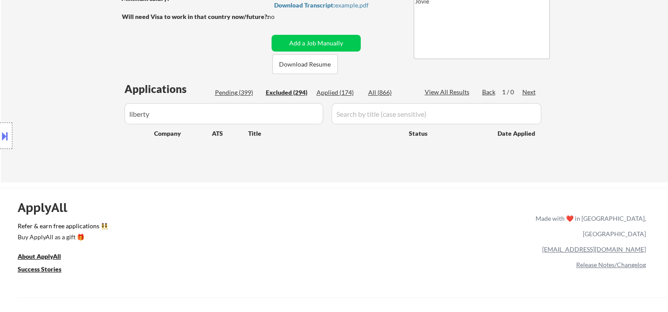
click at [241, 115] on input "input" at bounding box center [223, 113] width 199 height 21
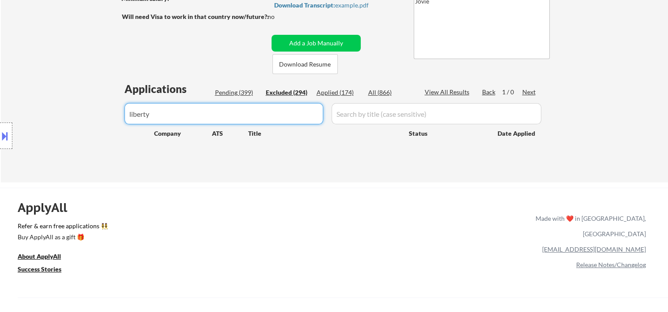
click at [241, 115] on input "input" at bounding box center [223, 113] width 199 height 21
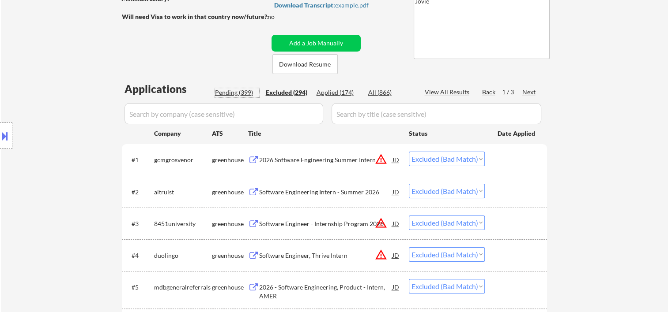
click at [246, 93] on div "Pending (399)" at bounding box center [237, 92] width 44 height 9
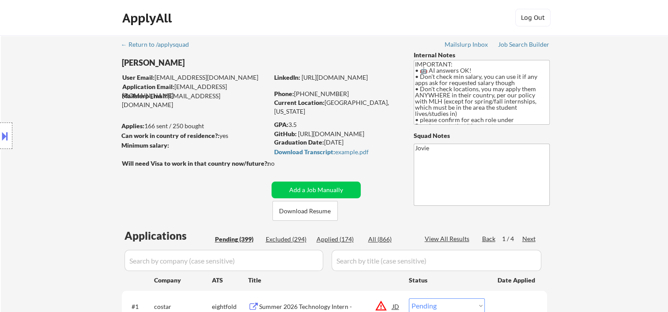
scroll to position [1224, 0]
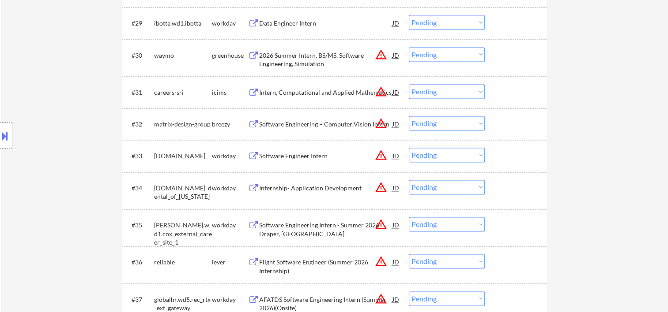
click at [491, 153] on div "#33 [DOMAIN_NAME] workday Software Engineer Intern JD warning_amber Choose an o…" at bounding box center [332, 156] width 417 height 24
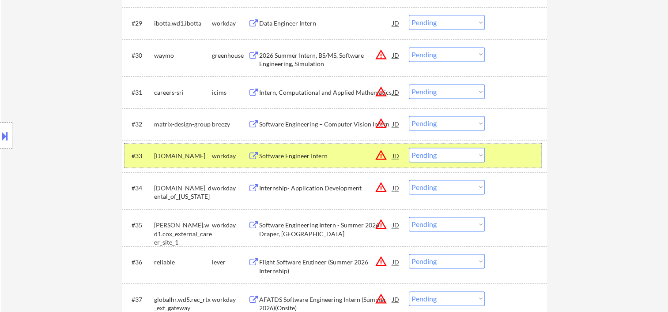
click at [477, 158] on select "Choose an option... Pending Applied Excluded (Questions) Excluded (Expired) Exc…" at bounding box center [447, 155] width 76 height 15
click at [409, 148] on select "Choose an option... Pending Applied Excluded (Questions) Excluded (Expired) Exc…" at bounding box center [447, 155] width 76 height 15
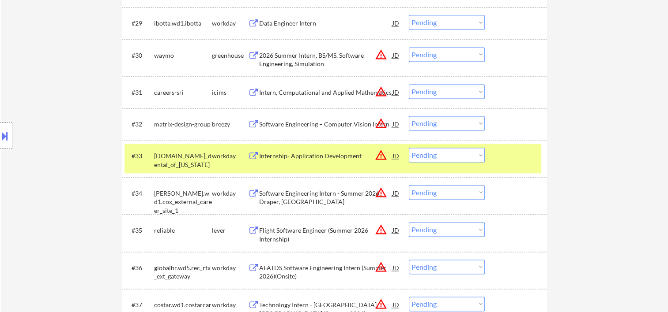
click at [501, 156] on div at bounding box center [516, 156] width 39 height 16
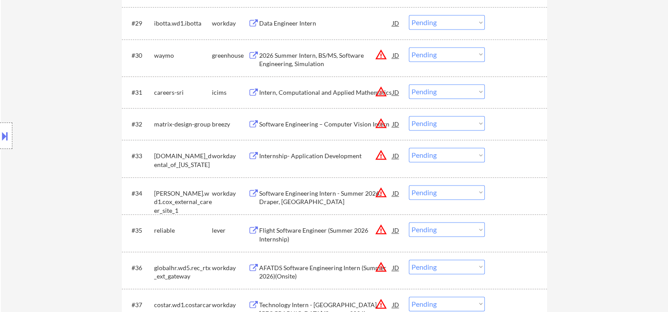
click at [514, 157] on div at bounding box center [516, 156] width 39 height 16
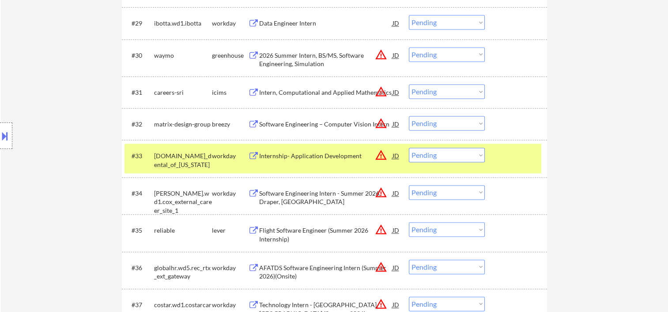
click at [532, 156] on div at bounding box center [516, 156] width 39 height 16
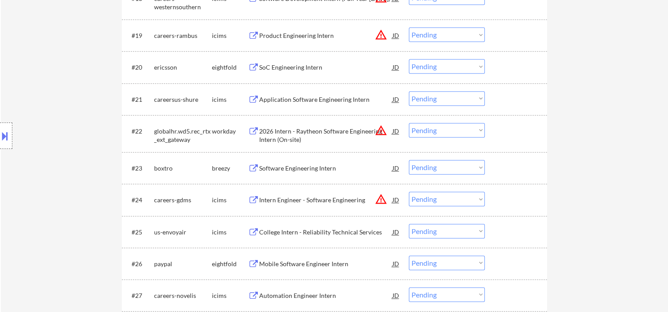
scroll to position [1029, 0]
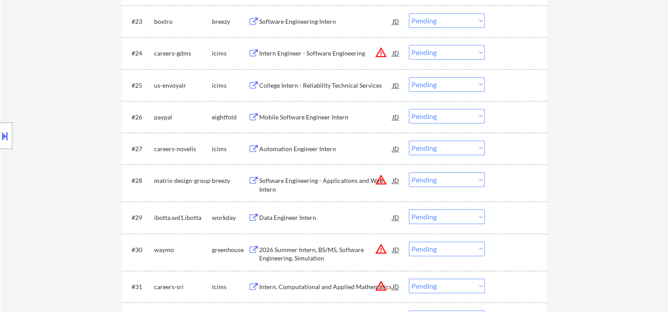
click at [521, 221] on div at bounding box center [516, 218] width 39 height 16
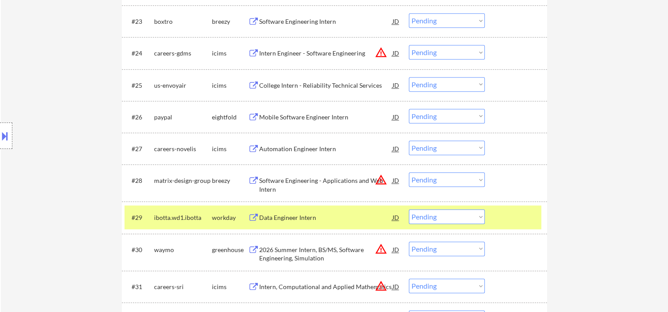
click at [345, 218] on div "Data Engineer Intern" at bounding box center [325, 218] width 133 height 9
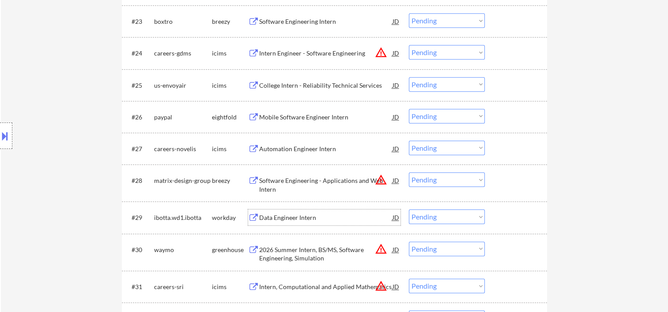
drag, startPoint x: 501, startPoint y: 219, endPoint x: 451, endPoint y: 219, distance: 49.9
click at [500, 219] on div at bounding box center [516, 218] width 39 height 16
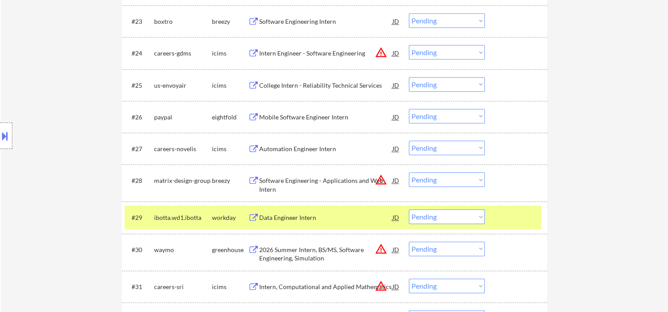
click at [360, 212] on div "Data Engineer Intern" at bounding box center [325, 218] width 133 height 16
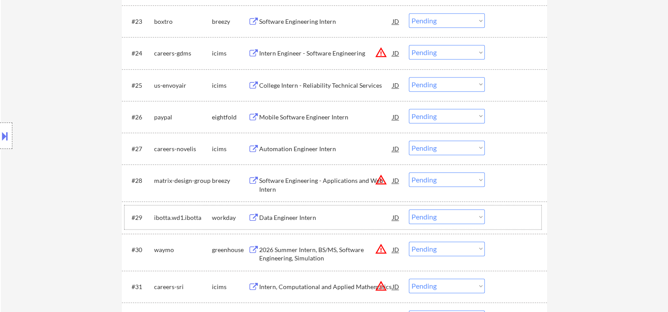
click at [504, 222] on div at bounding box center [516, 218] width 39 height 16
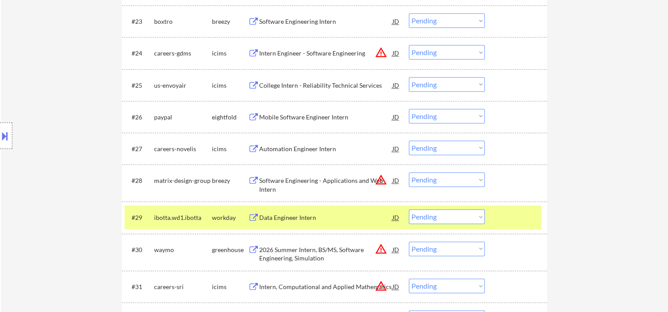
click at [473, 215] on select "Choose an option... Pending Applied Excluded (Questions) Excluded (Expired) Exc…" at bounding box center [447, 217] width 76 height 15
click at [409, 210] on select "Choose an option... Pending Applied Excluded (Questions) Excluded (Expired) Exc…" at bounding box center [447, 217] width 76 height 15
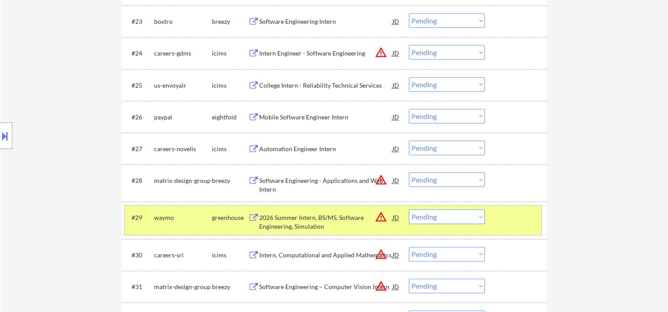
click at [505, 226] on div "#29 waymo greenhouse 2026 Summer Intern, BS/MS, Software Engineering, Simulatio…" at bounding box center [332, 220] width 417 height 29
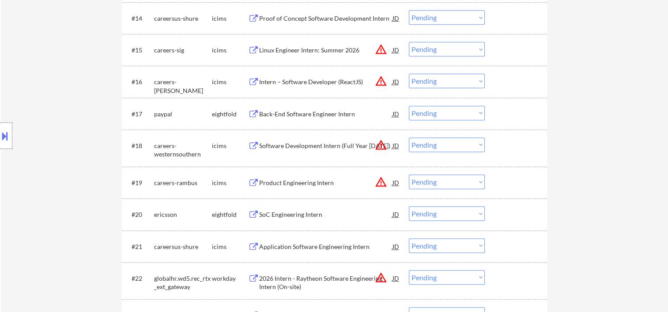
scroll to position [882, 0]
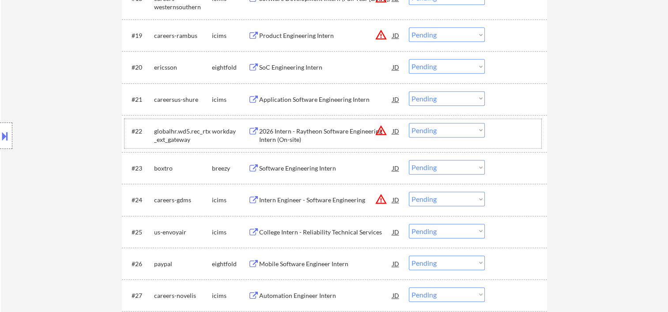
click at [510, 130] on div at bounding box center [516, 131] width 39 height 16
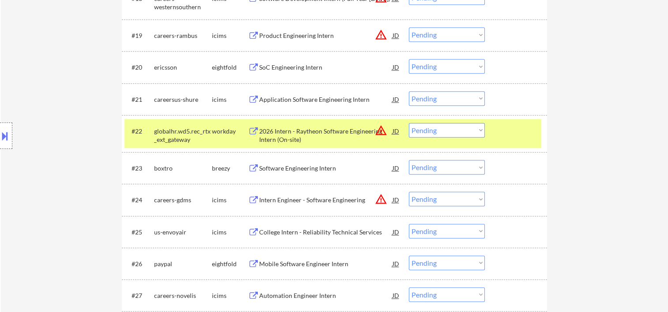
click at [505, 132] on div at bounding box center [516, 131] width 39 height 16
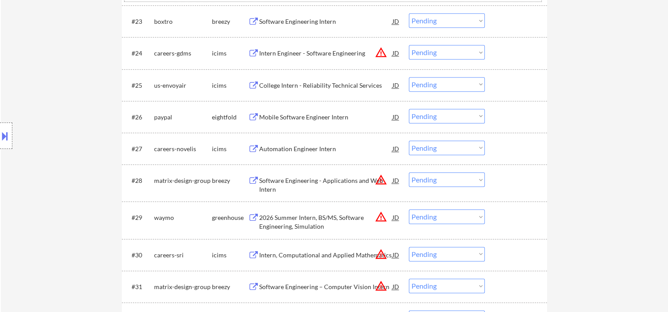
scroll to position [1176, 0]
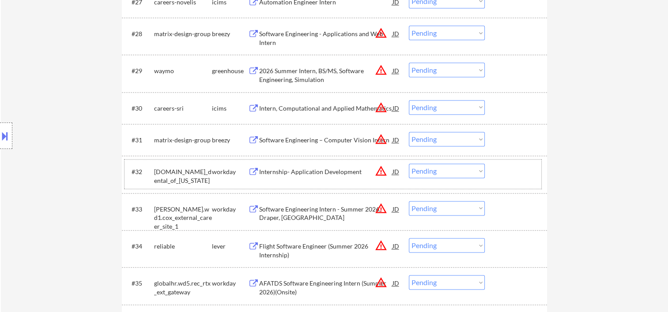
click at [515, 181] on div "#32 [DOMAIN_NAME]_dental_of_[US_STATE] workday Internship- Application Developm…" at bounding box center [332, 174] width 417 height 29
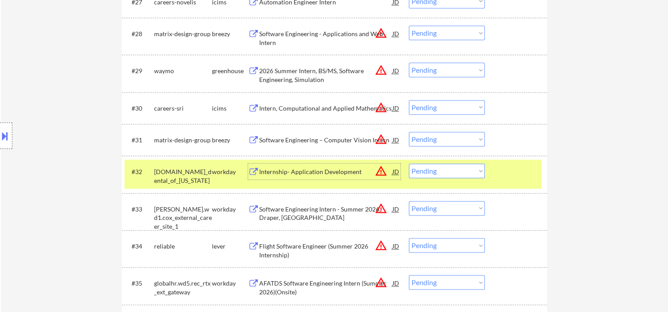
click at [314, 171] on div "Internship- Application Development" at bounding box center [325, 172] width 133 height 9
